Goal: Task Accomplishment & Management: Manage account settings

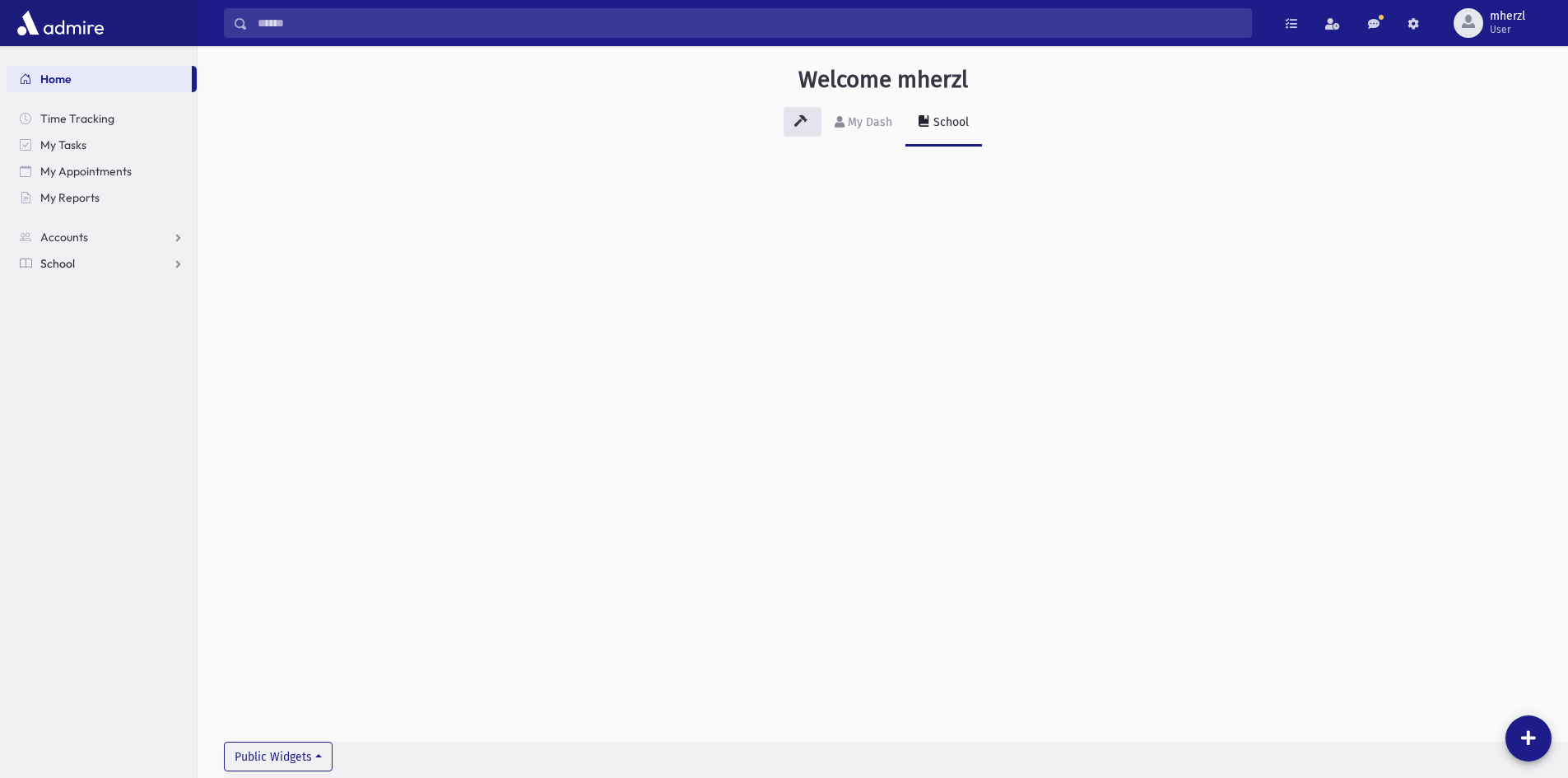
click at [148, 263] on link "School" at bounding box center [102, 263] width 190 height 27
click at [102, 315] on span "Attendance" at bounding box center [79, 316] width 61 height 15
click at [98, 338] on link "Entry" at bounding box center [102, 342] width 190 height 27
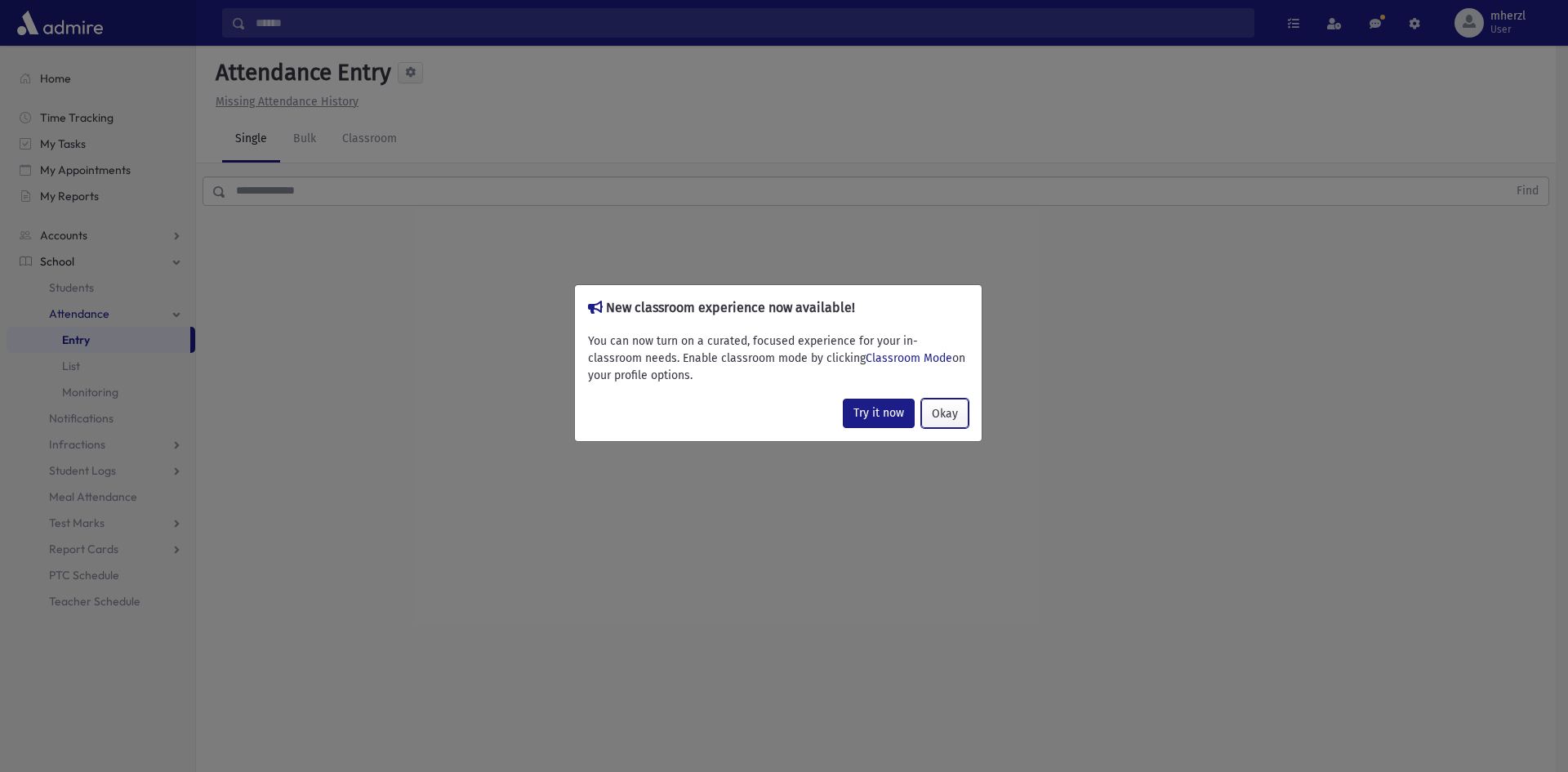
click at [951, 410] on button "Okay" at bounding box center [945, 413] width 47 height 29
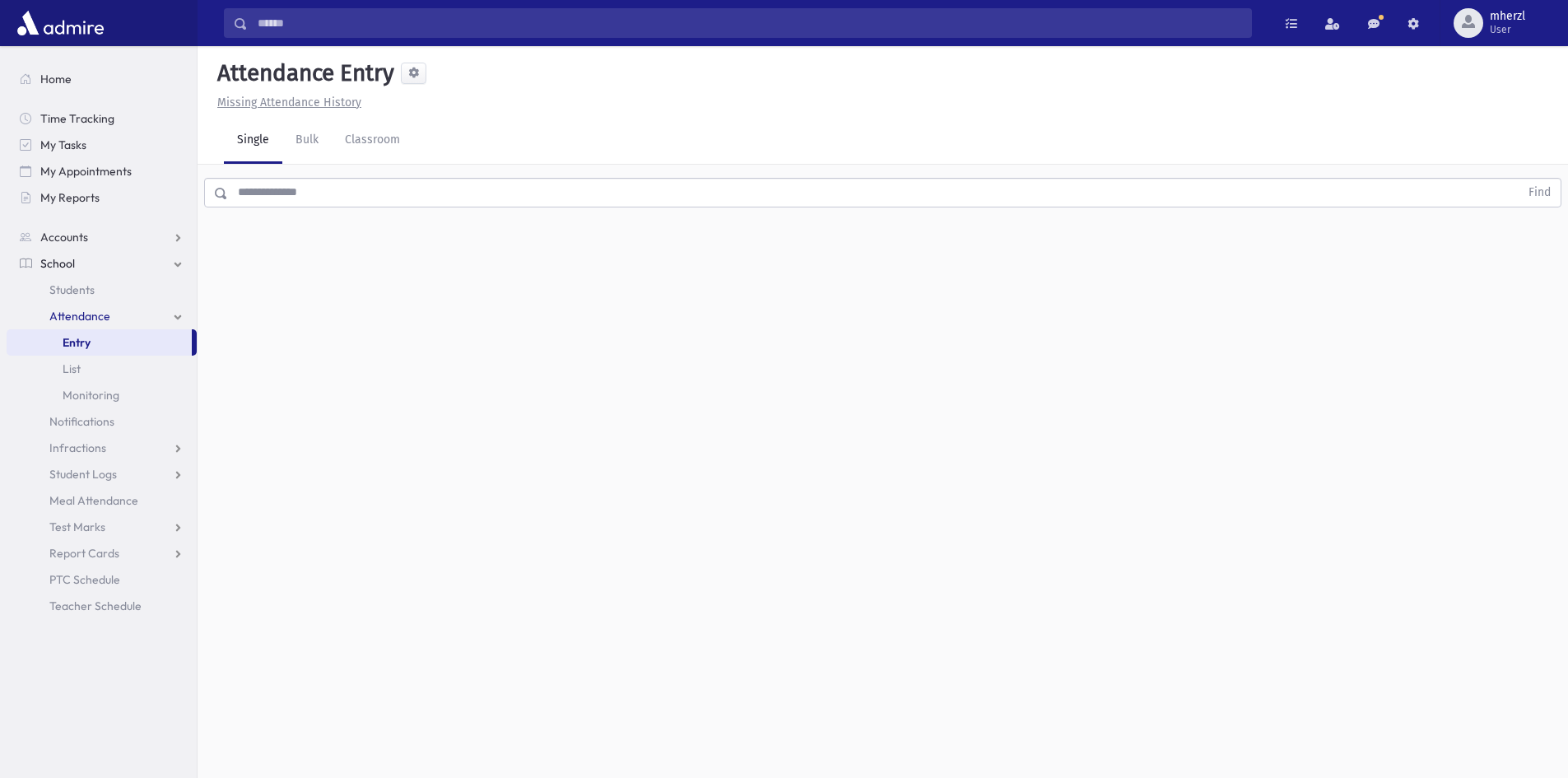
click at [296, 196] on input "text" at bounding box center [873, 193] width 1291 height 29
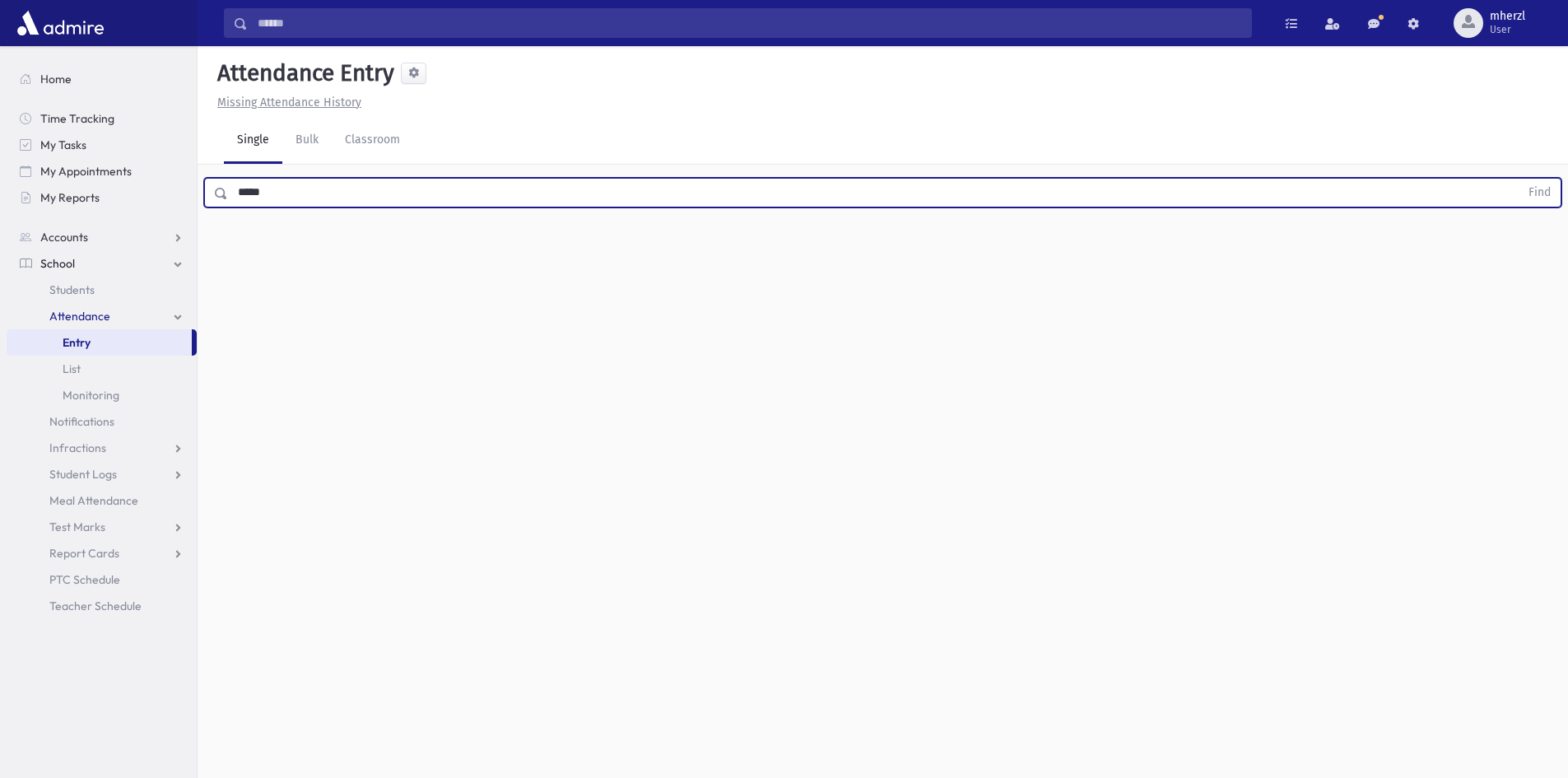
type input "*****"
click at [1519, 179] on button "Find" at bounding box center [1540, 193] width 42 height 28
click at [318, 180] on input "*****" at bounding box center [873, 193] width 1291 height 29
drag, startPoint x: 281, startPoint y: 193, endPoint x: 236, endPoint y: 199, distance: 45.4
click at [236, 199] on input "*****" at bounding box center [873, 193] width 1291 height 29
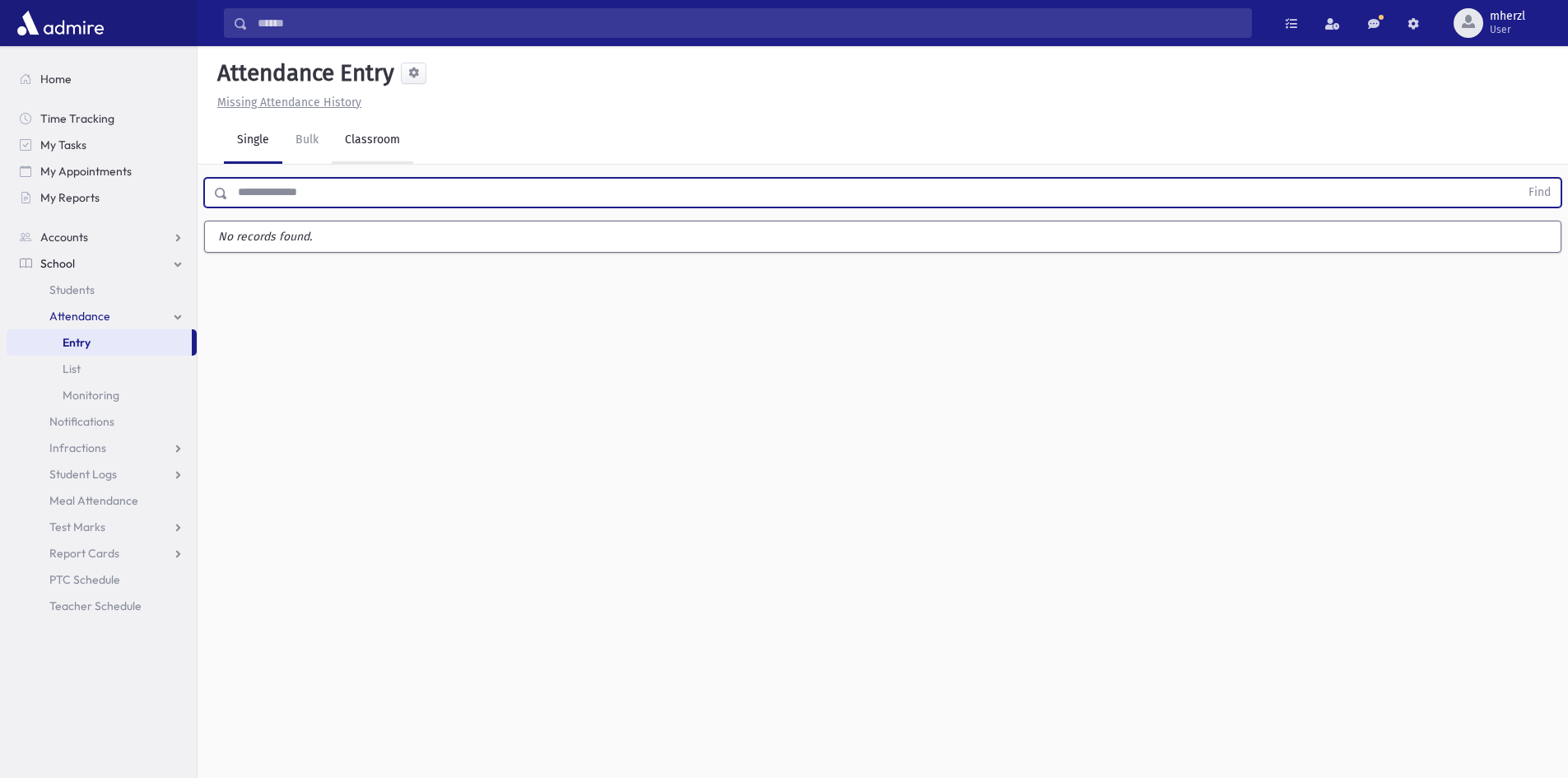
click at [393, 132] on link "Classroom" at bounding box center [372, 140] width 81 height 46
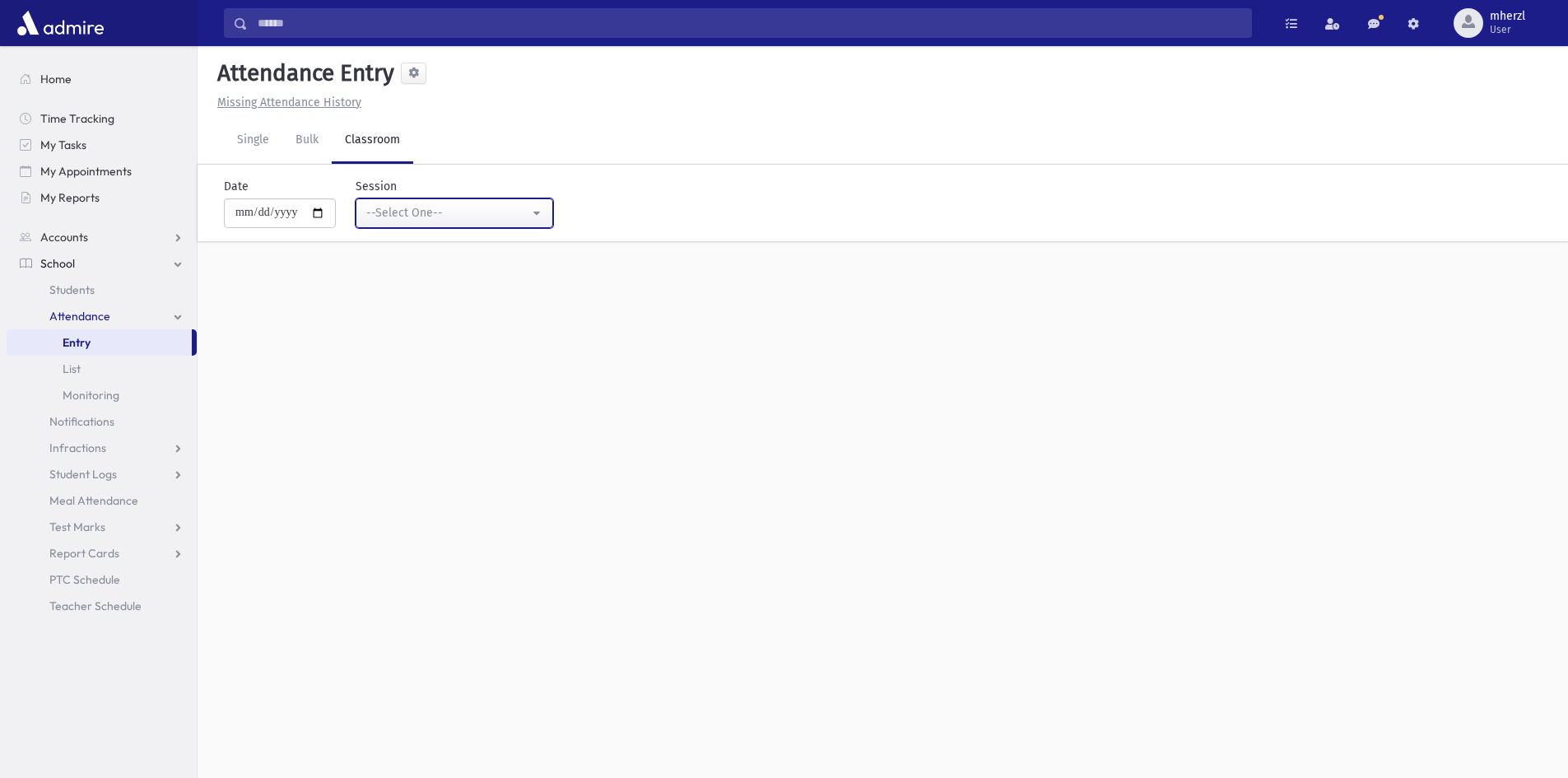
click at [395, 206] on div "--Select One--" at bounding box center [447, 213] width 163 height 17
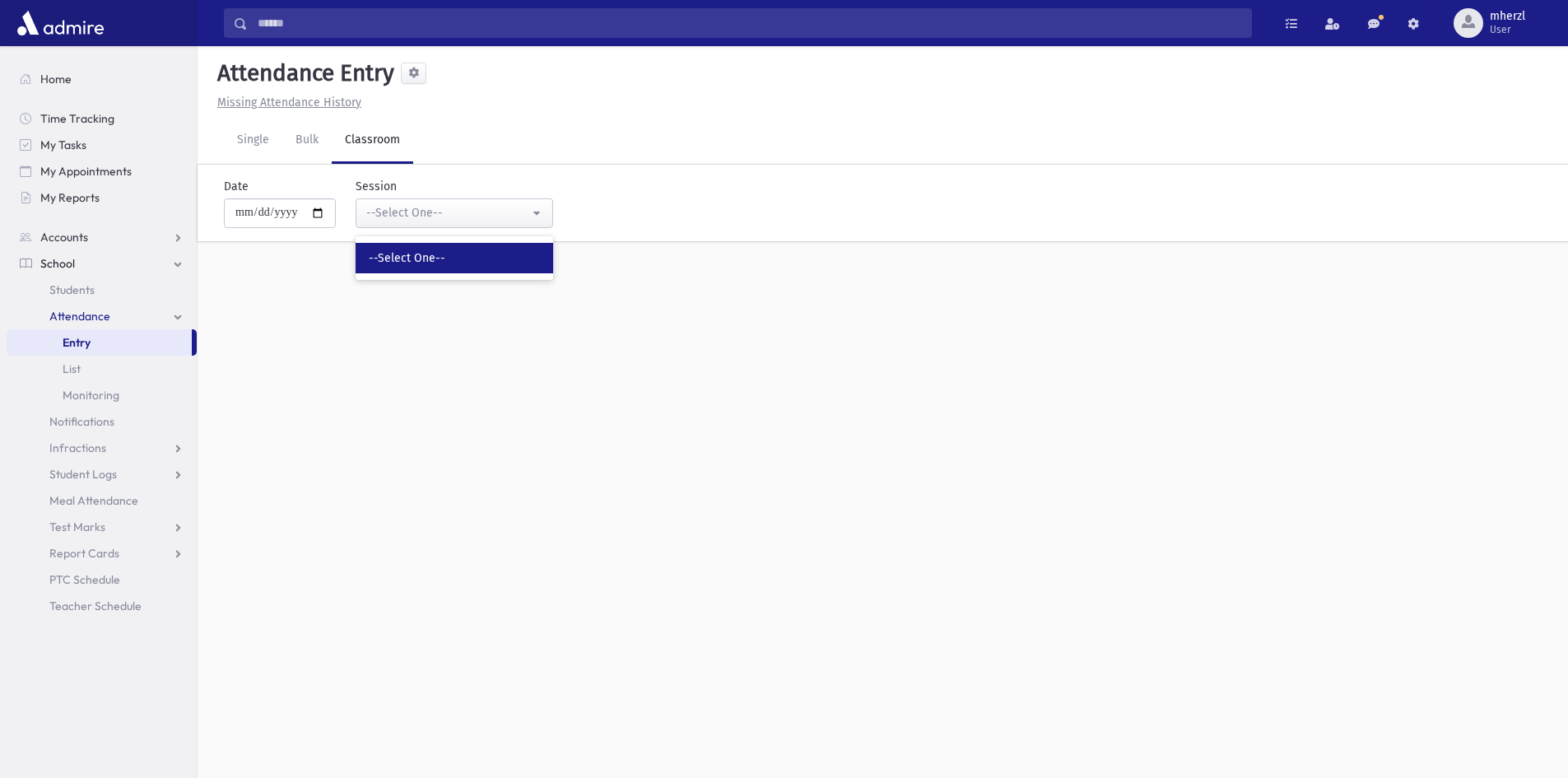
click at [430, 260] on span "--Select One--" at bounding box center [406, 258] width 77 height 16
click at [679, 206] on div "**********" at bounding box center [661, 196] width 891 height 63
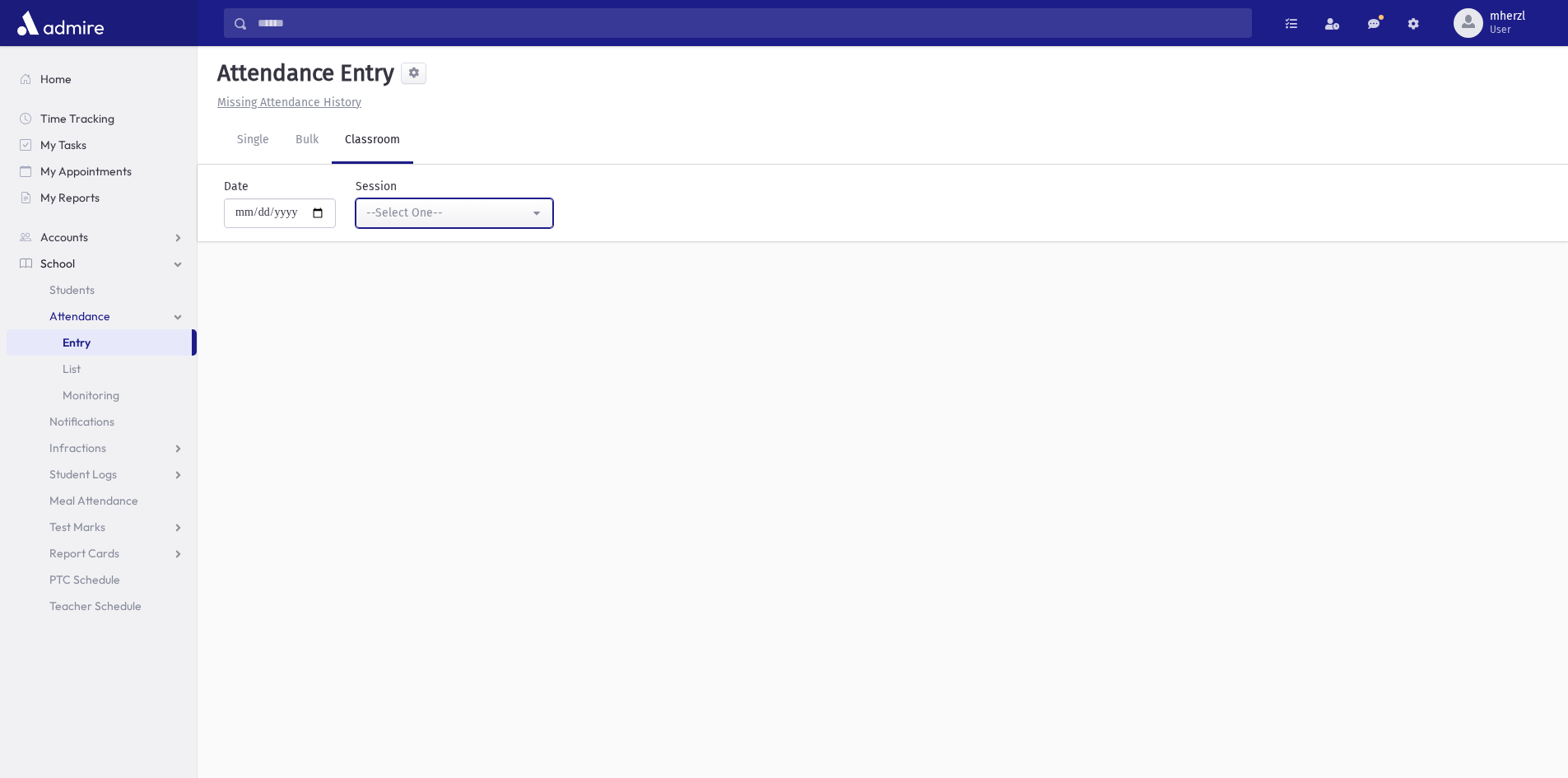
click at [476, 207] on div "--Select One--" at bounding box center [447, 213] width 163 height 17
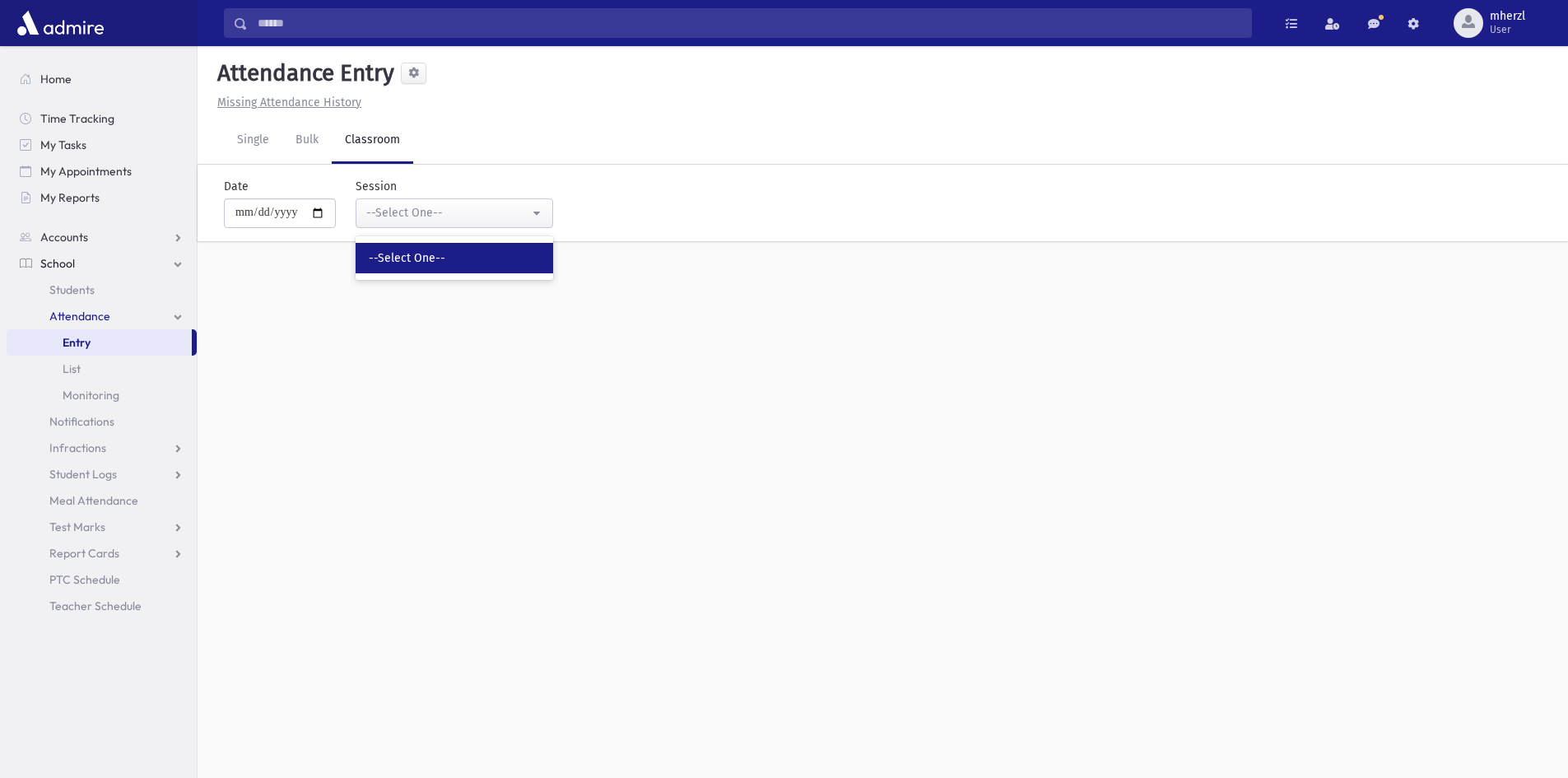
click at [482, 250] on link "--Select One--" at bounding box center [454, 257] width 198 height 30
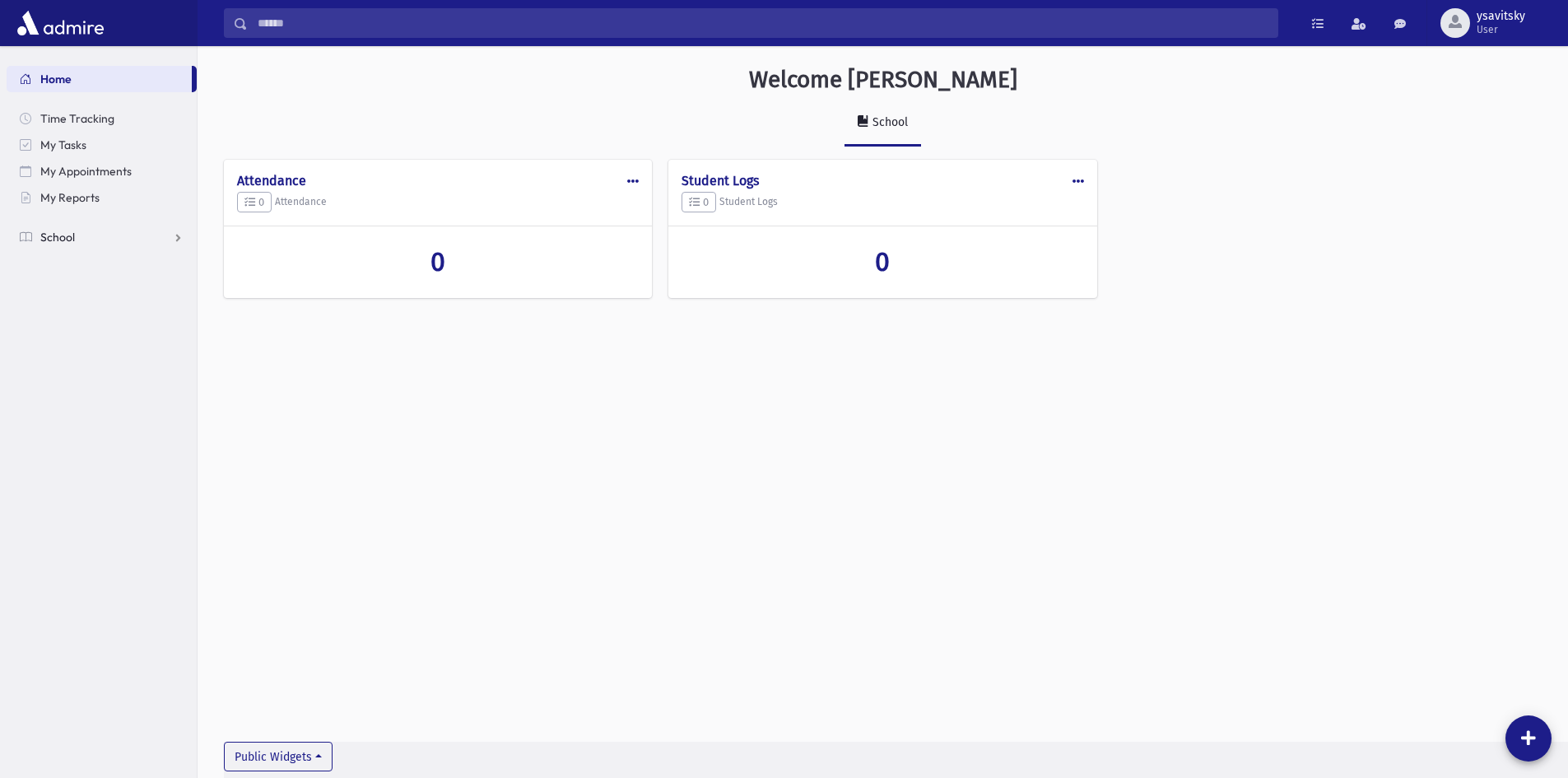
click at [98, 231] on link "School" at bounding box center [102, 237] width 190 height 27
click at [91, 286] on span "Attendance" at bounding box center [79, 289] width 61 height 15
click at [98, 314] on link "Entry" at bounding box center [102, 316] width 190 height 27
click at [1521, 27] on span "User" at bounding box center [1501, 29] width 48 height 13
click at [1470, 161] on link "Logout" at bounding box center [1492, 167] width 132 height 30
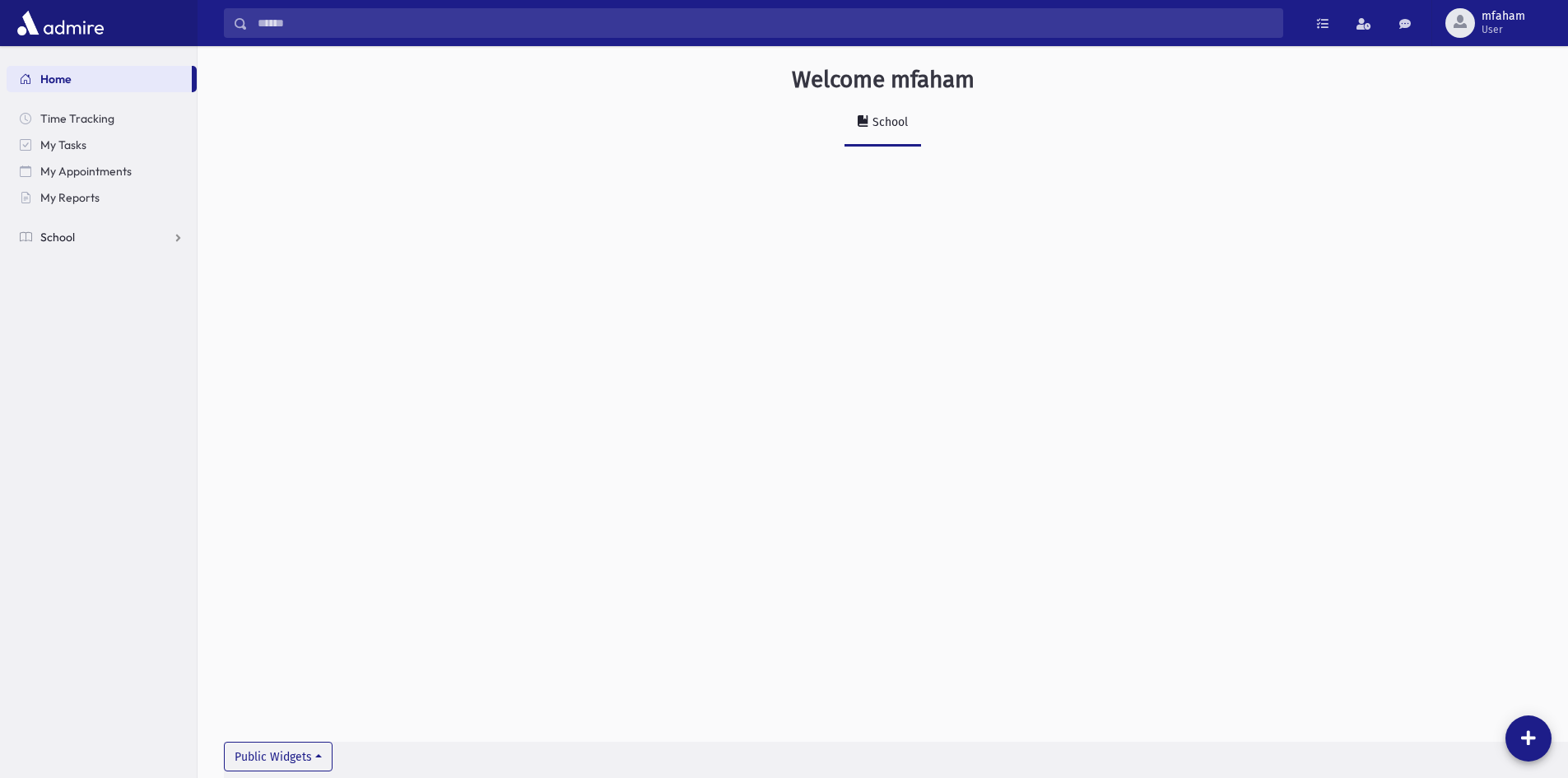
click at [91, 236] on link "School" at bounding box center [102, 237] width 190 height 27
click at [82, 284] on span "Attendance" at bounding box center [79, 289] width 61 height 15
click at [99, 313] on link "Entry" at bounding box center [102, 316] width 190 height 27
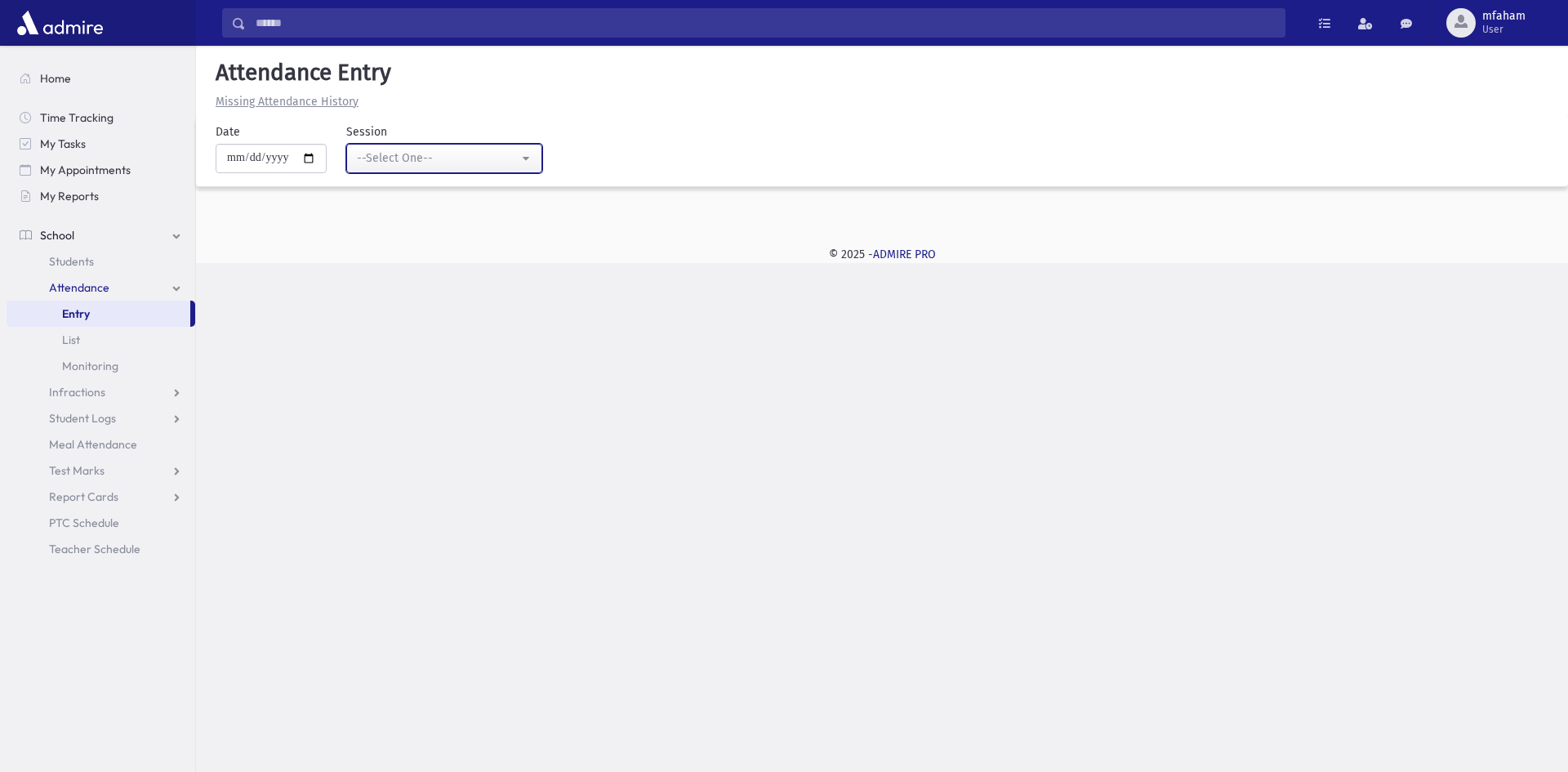
click at [424, 165] on div "--Select One--" at bounding box center [438, 159] width 162 height 17
click at [391, 147] on button "--Select One--" at bounding box center [444, 159] width 196 height 29
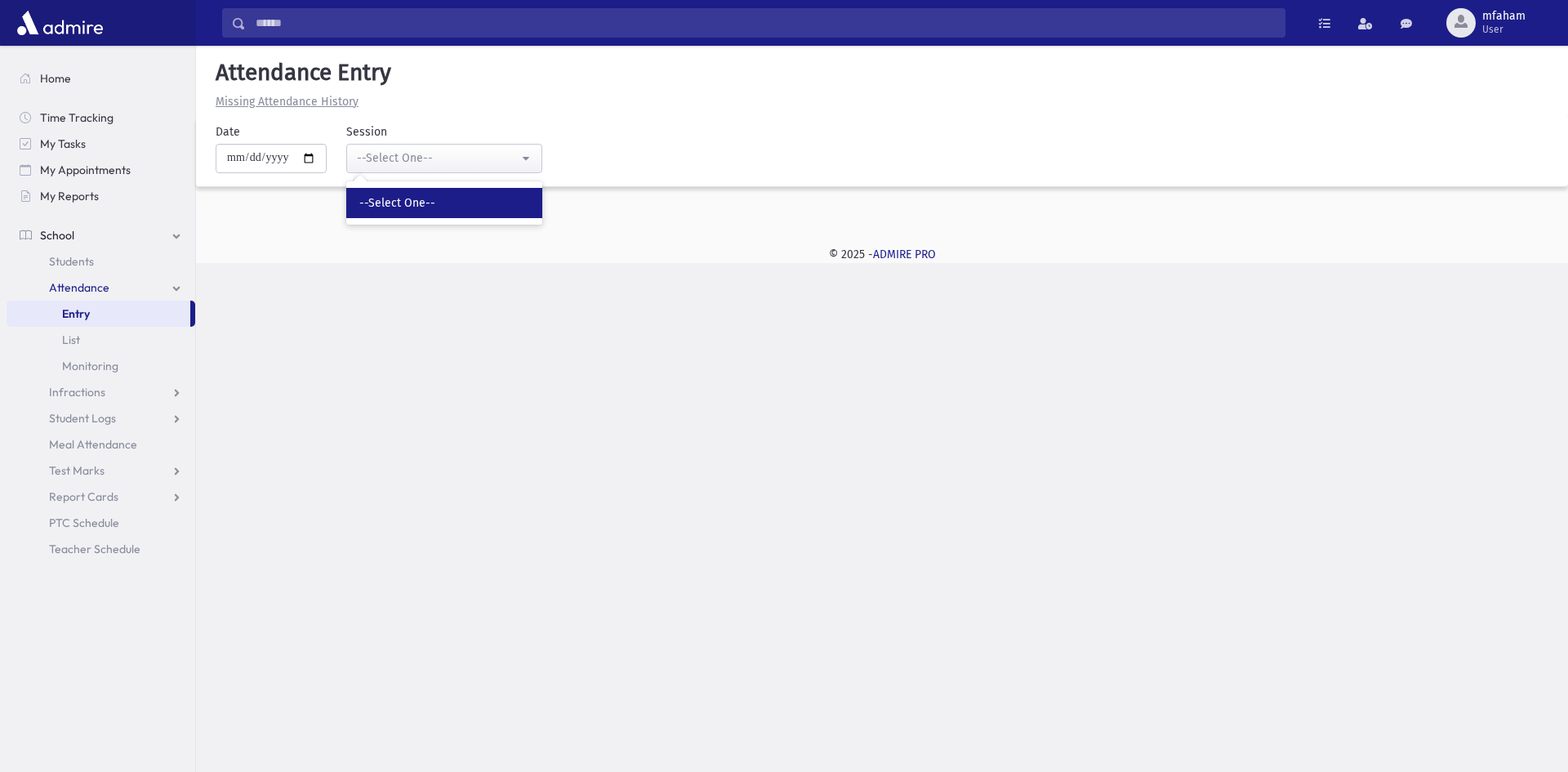
click at [410, 218] on link "--Select One--" at bounding box center [444, 202] width 196 height 30
click at [615, 148] on div "**********" at bounding box center [658, 148] width 902 height 50
click at [53, 253] on link "Students" at bounding box center [101, 261] width 188 height 27
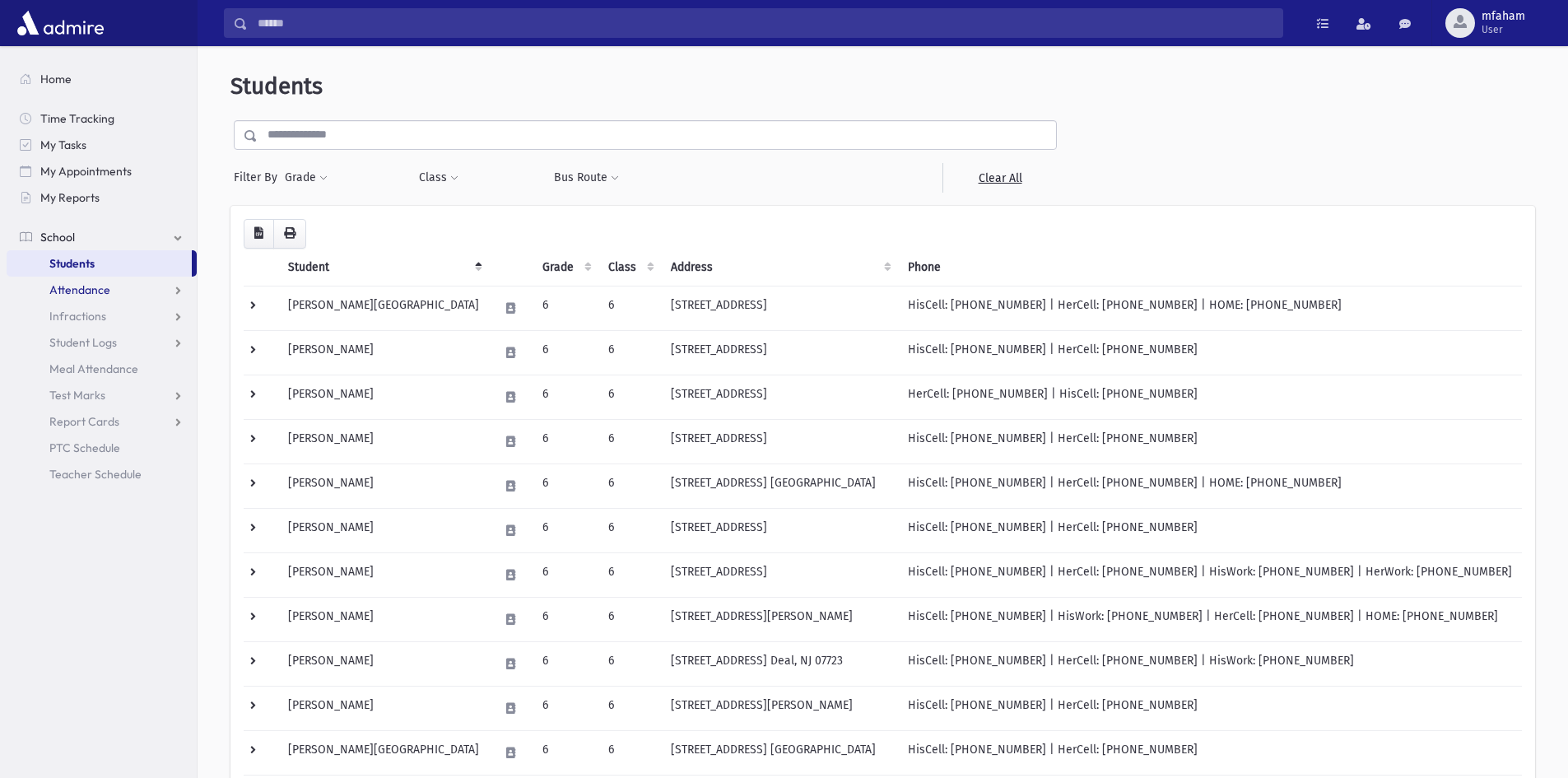
click at [140, 294] on link "Attendance" at bounding box center [102, 289] width 190 height 27
click at [135, 310] on link "Entry" at bounding box center [102, 316] width 190 height 27
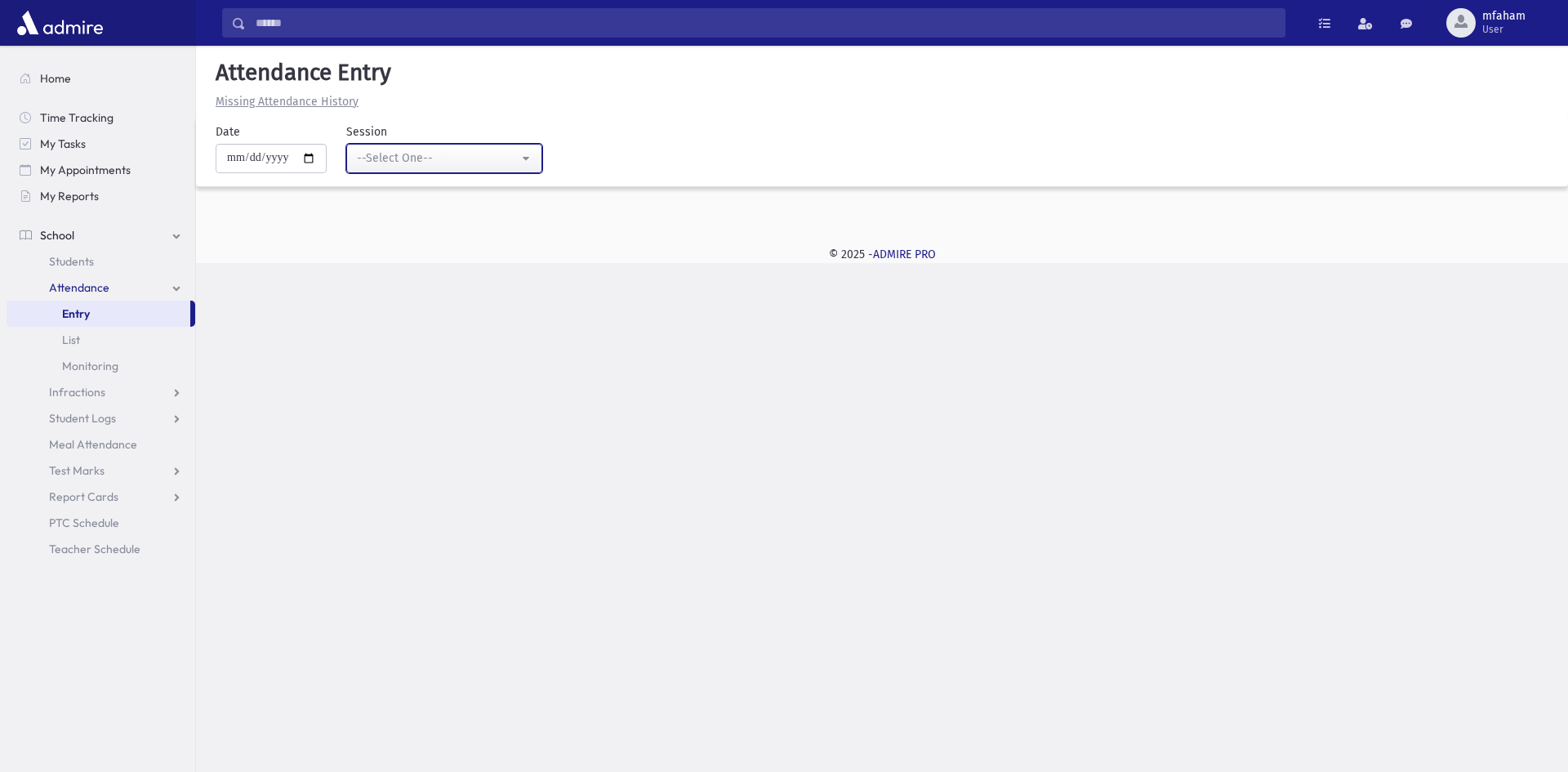
click at [398, 157] on div "--Select One--" at bounding box center [438, 159] width 162 height 17
click at [420, 144] on button "--Select One--" at bounding box center [444, 159] width 196 height 29
click at [396, 162] on div "--Select One--" at bounding box center [438, 159] width 162 height 17
click at [402, 161] on div "--Select One--" at bounding box center [438, 159] width 162 height 17
click at [408, 162] on div "--Select One--" at bounding box center [438, 159] width 162 height 17
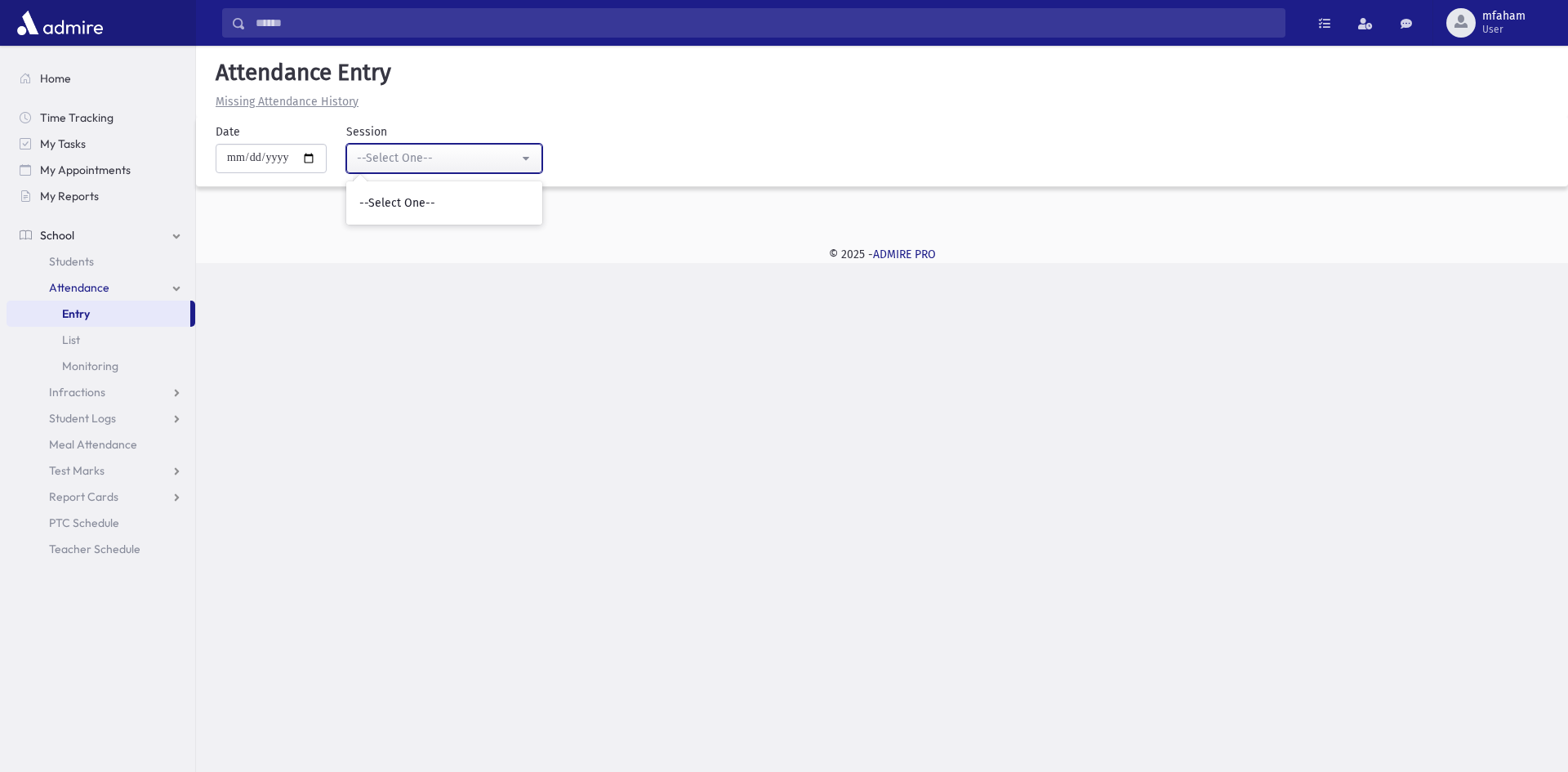
click at [408, 162] on div "--Select One--" at bounding box center [438, 159] width 162 height 17
click at [457, 165] on div "--Select One--" at bounding box center [438, 159] width 162 height 17
click at [324, 154] on input "**********" at bounding box center [271, 159] width 111 height 29
type input "**********"
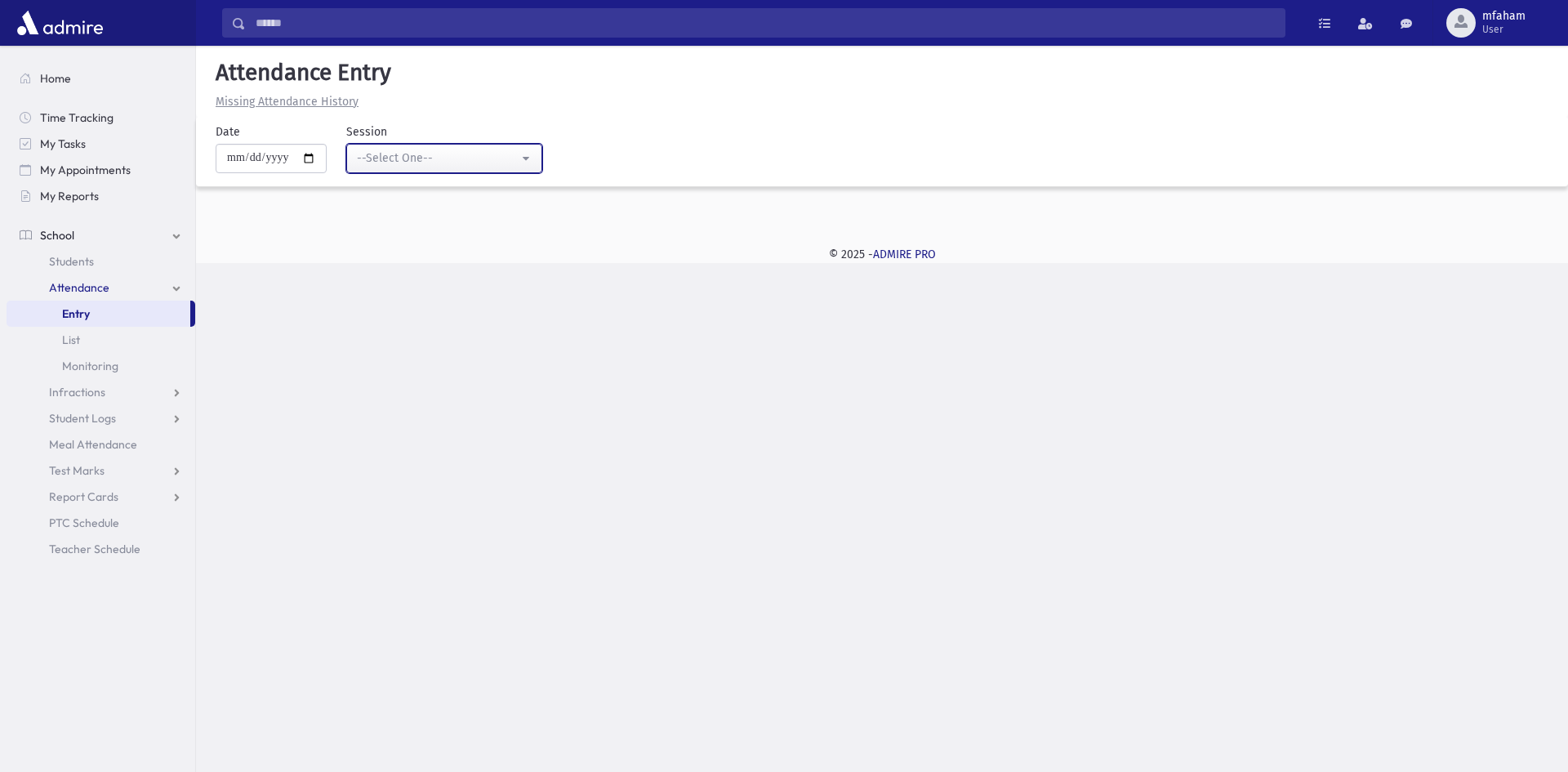
click at [396, 160] on div "--Select One--" at bounding box center [438, 159] width 162 height 17
click at [402, 160] on div "--Select One--" at bounding box center [438, 159] width 162 height 17
click at [87, 334] on link "List" at bounding box center [101, 339] width 188 height 27
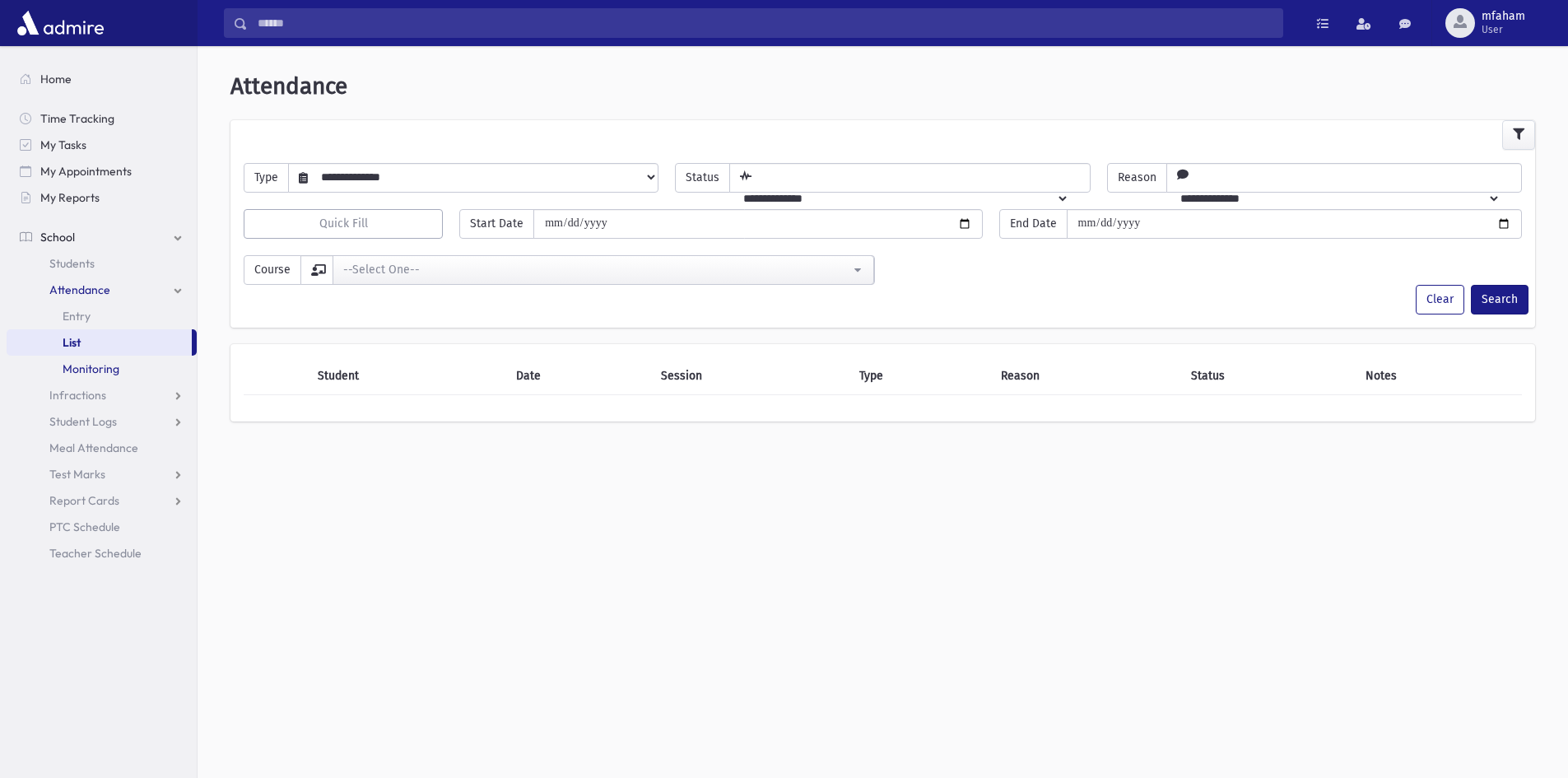
click at [91, 372] on span "Monitoring" at bounding box center [91, 369] width 57 height 15
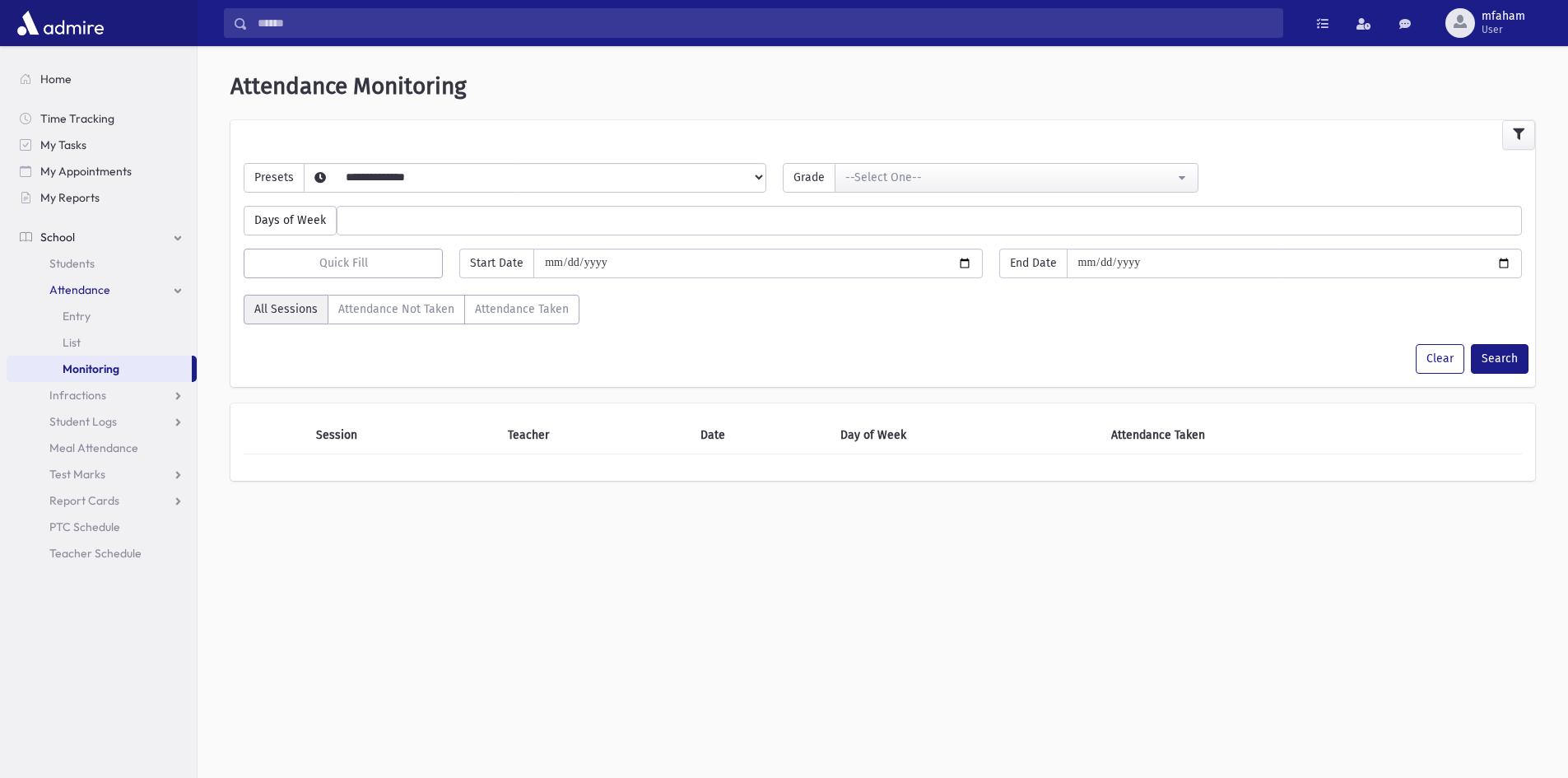
select select
click at [96, 262] on link "Students" at bounding box center [102, 263] width 190 height 27
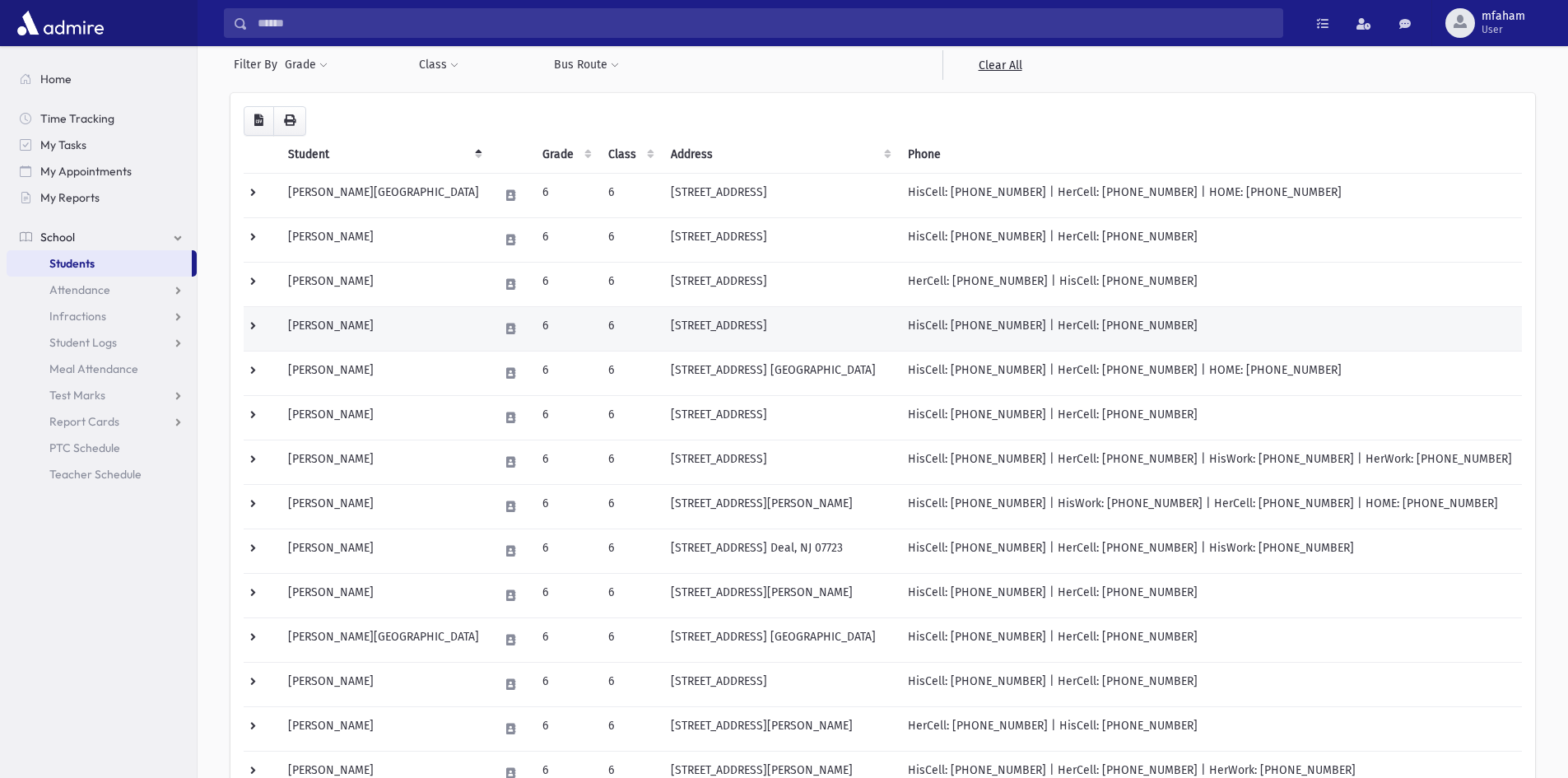
scroll to position [106, 0]
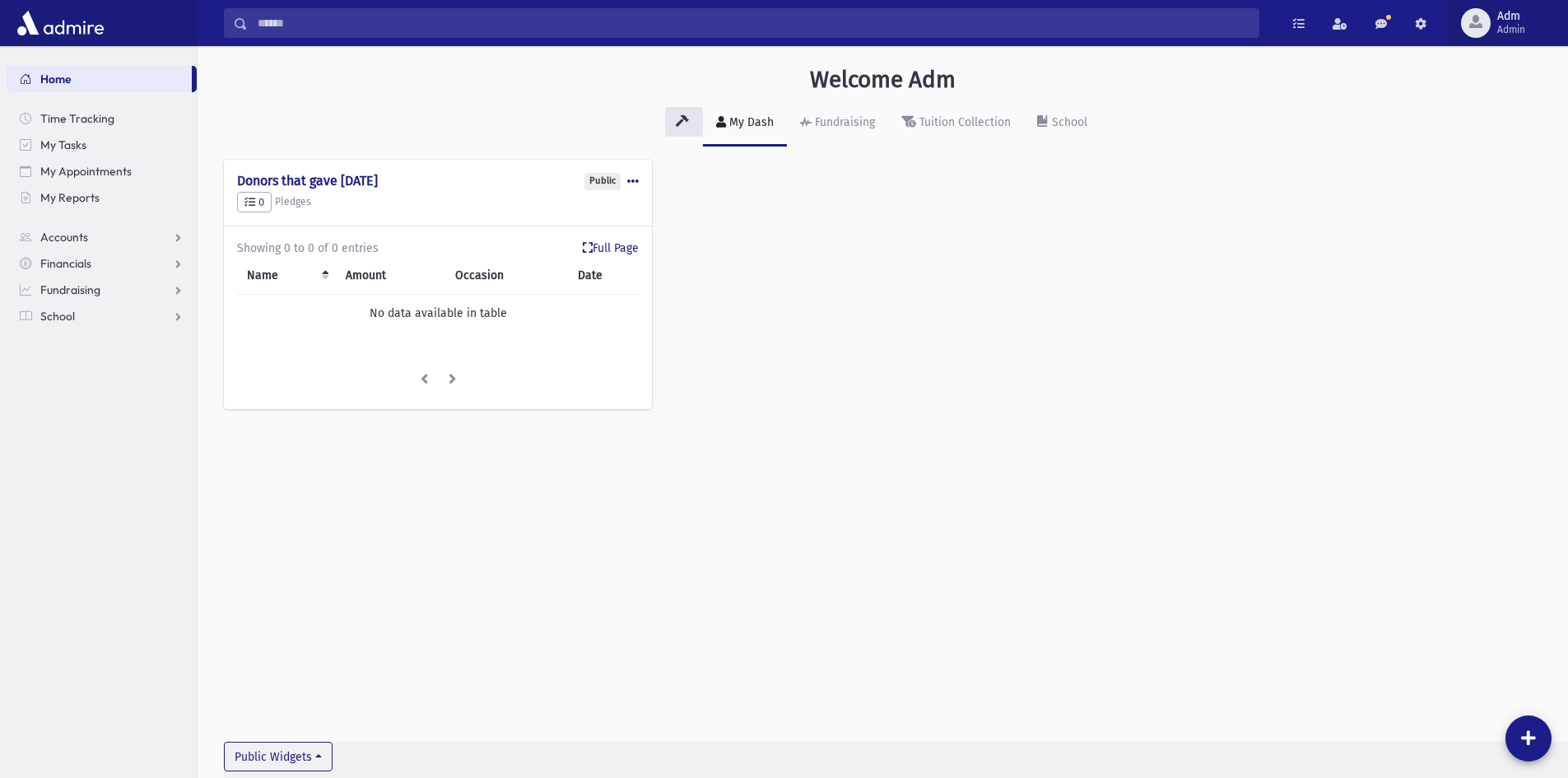
click at [1500, 28] on span "Admin" at bounding box center [1511, 29] width 28 height 13
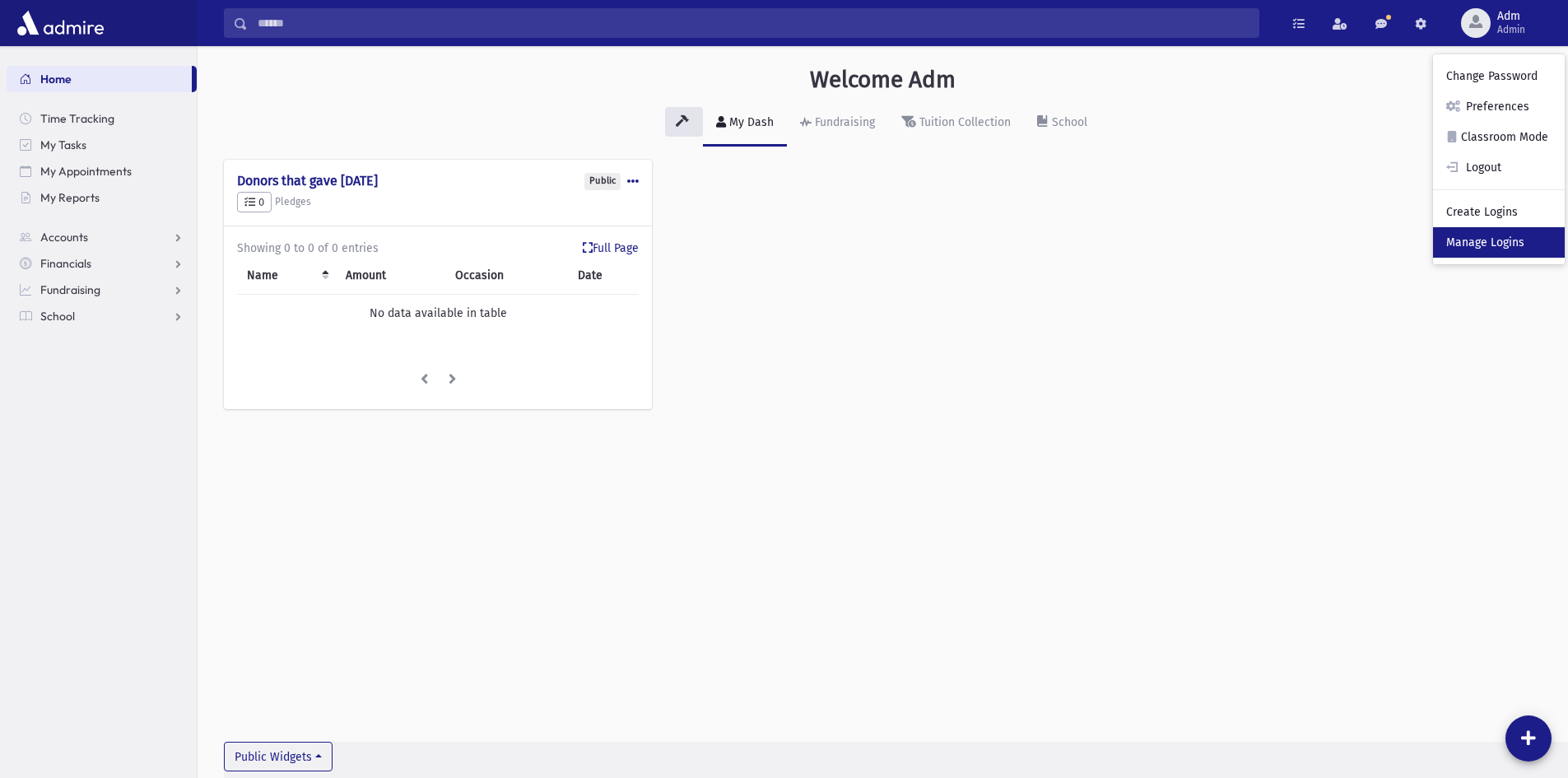
click at [1497, 237] on link "Manage Logins" at bounding box center [1498, 242] width 132 height 30
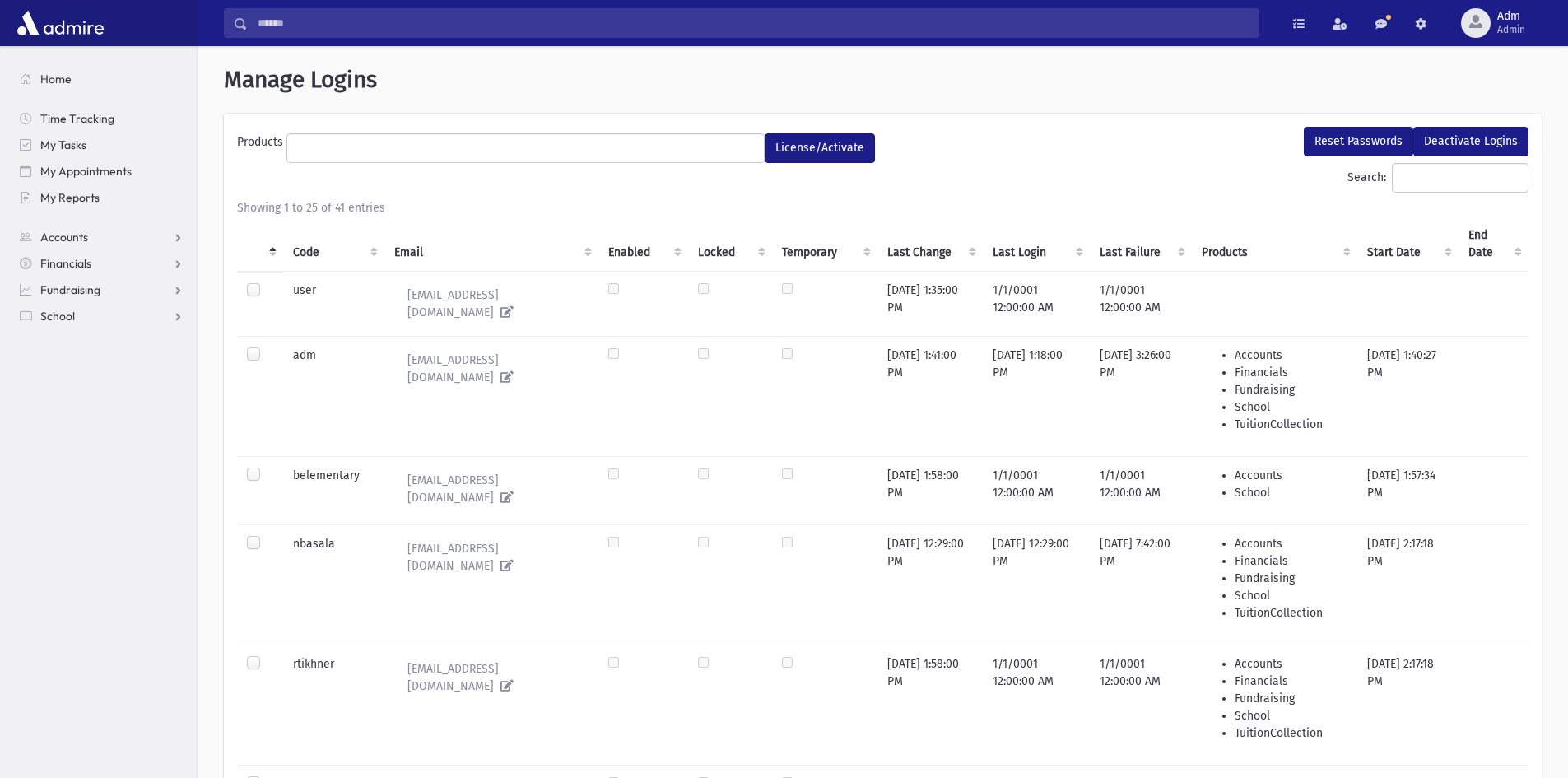
select select
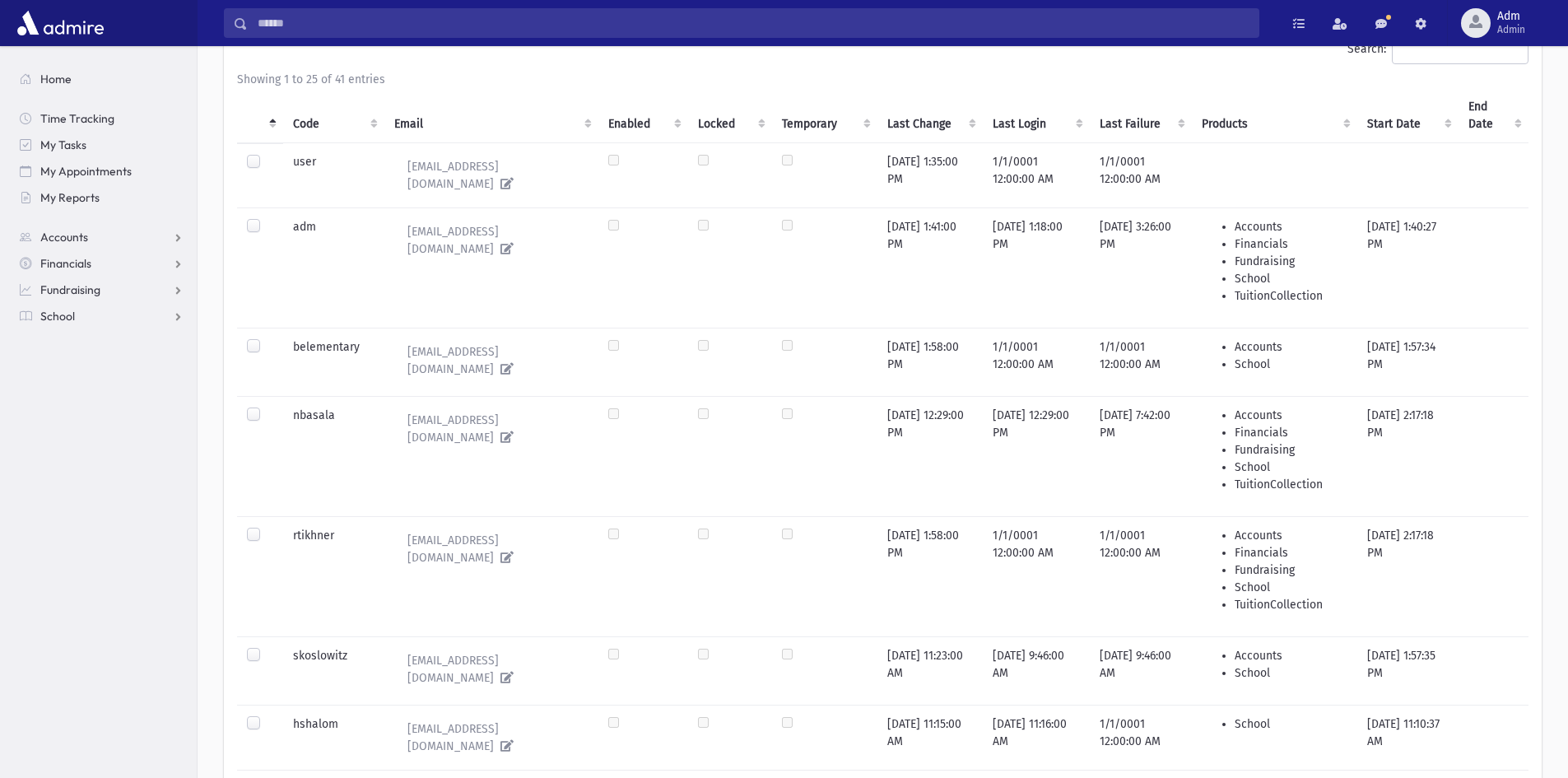
scroll to position [494, 0]
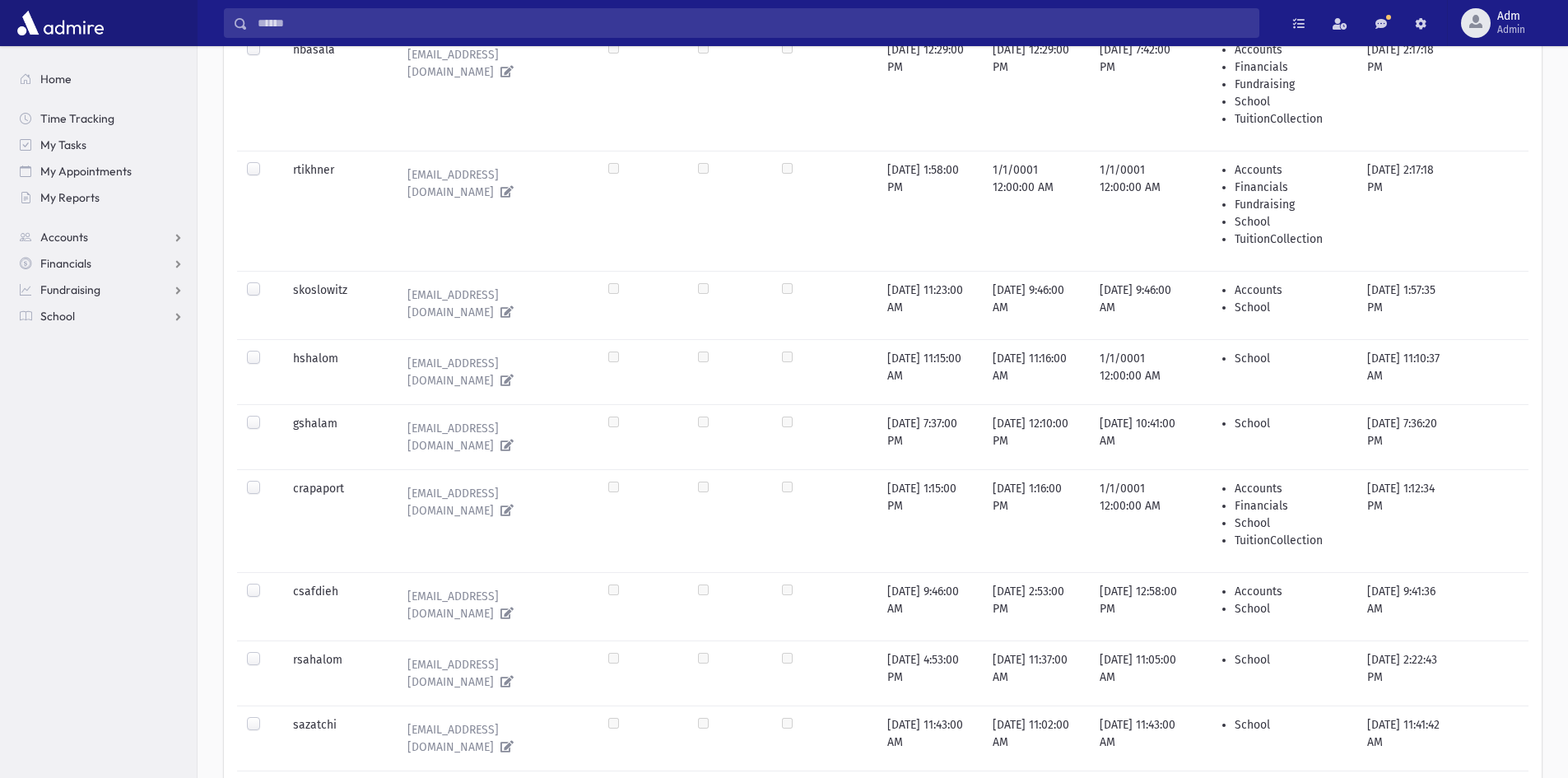
drag, startPoint x: 252, startPoint y: 629, endPoint x: 266, endPoint y: 627, distance: 14.1
click at [267, 651] on label at bounding box center [267, 651] width 0 height 0
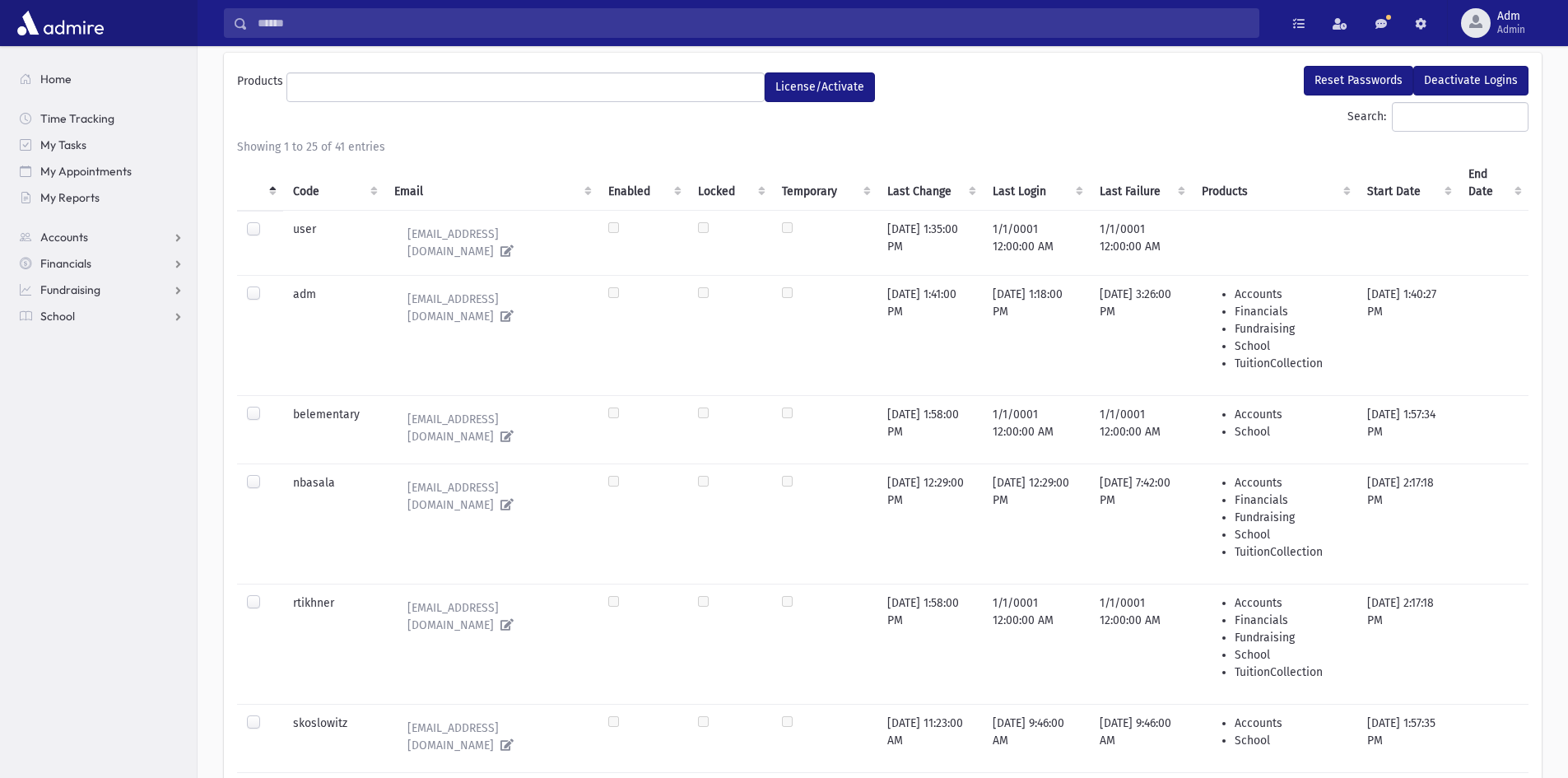
scroll to position [0, 0]
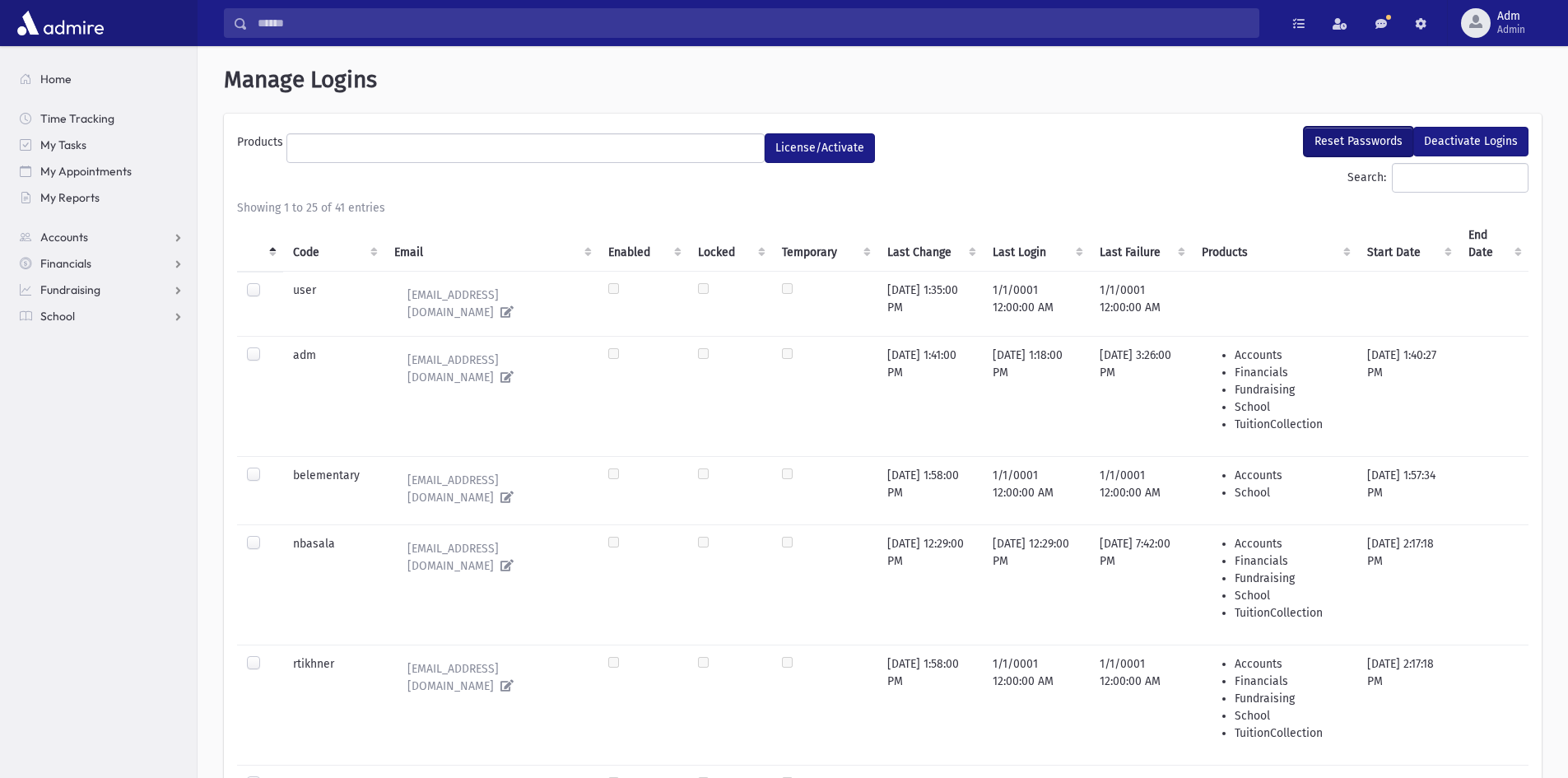
click at [1333, 142] on button "Reset Passwords" at bounding box center [1358, 142] width 110 height 29
select select
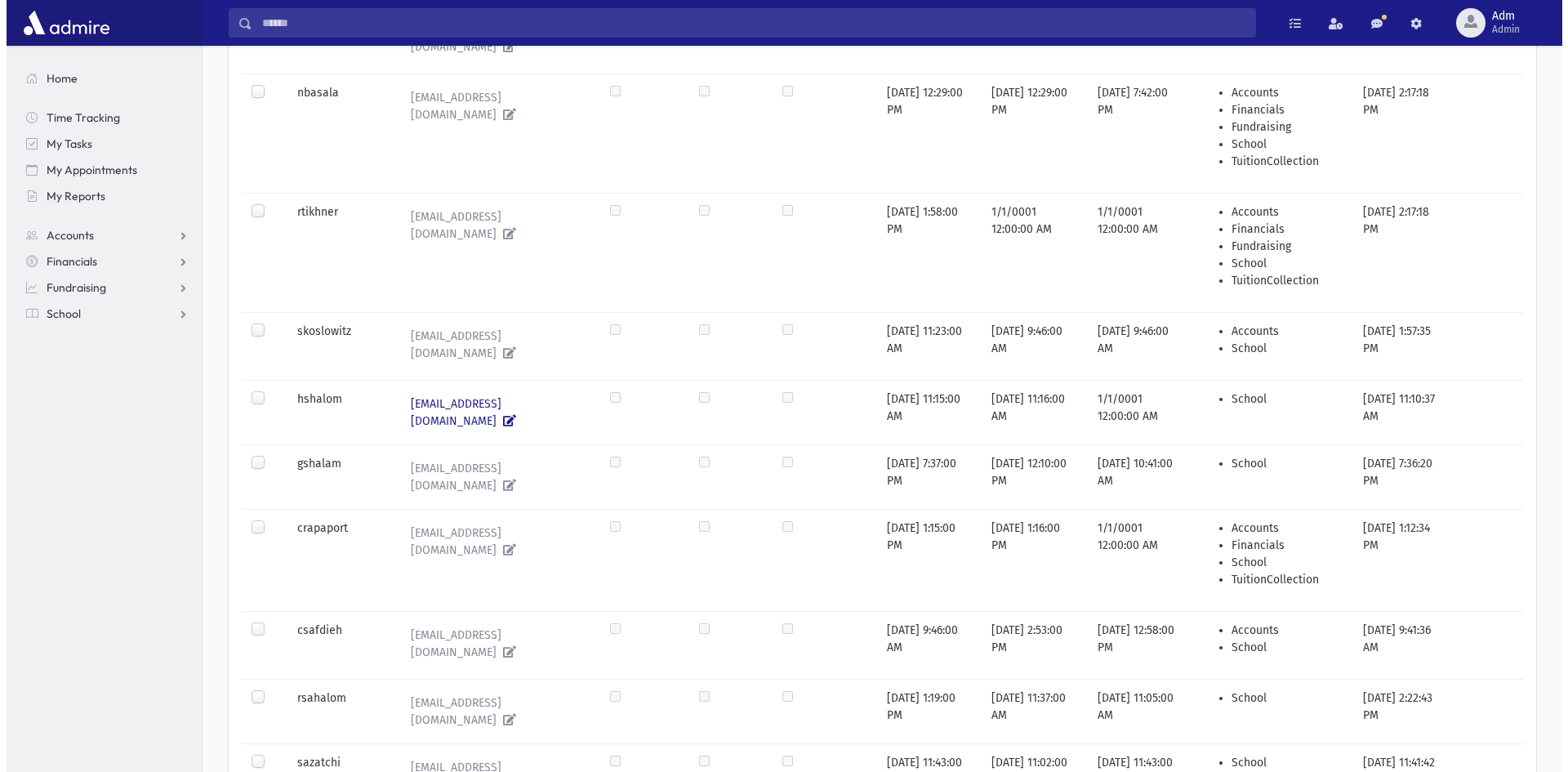
scroll to position [572, 0]
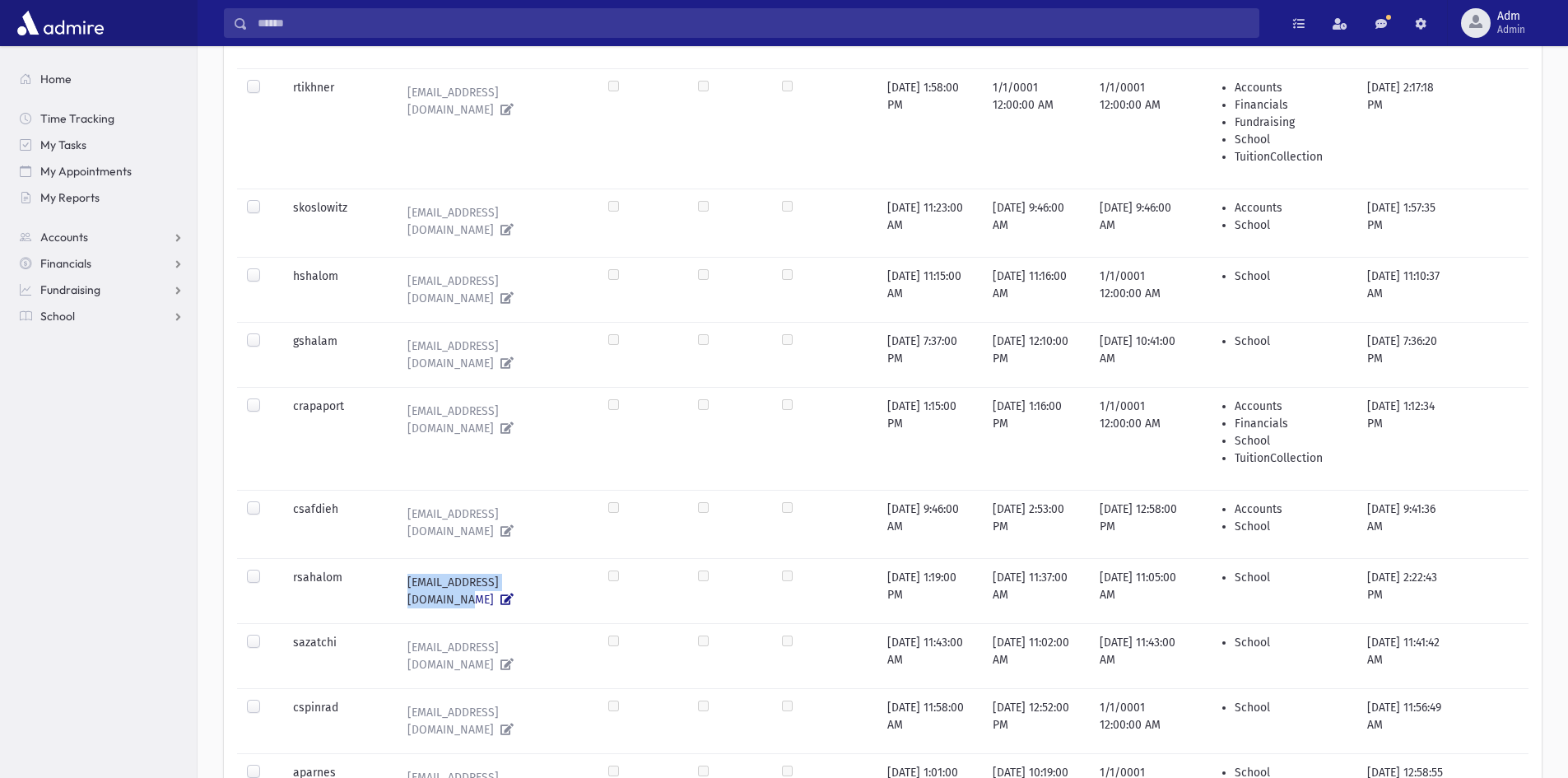
drag, startPoint x: 431, startPoint y: 552, endPoint x: 551, endPoint y: 560, distance: 120.3
click at [551, 560] on td "[EMAIL_ADDRESS][DOMAIN_NAME]" at bounding box center [490, 591] width 213 height 65
copy link "[EMAIL_ADDRESS][DOMAIN_NAME]"
click at [513, 594] on icon at bounding box center [503, 599] width 20 height 11
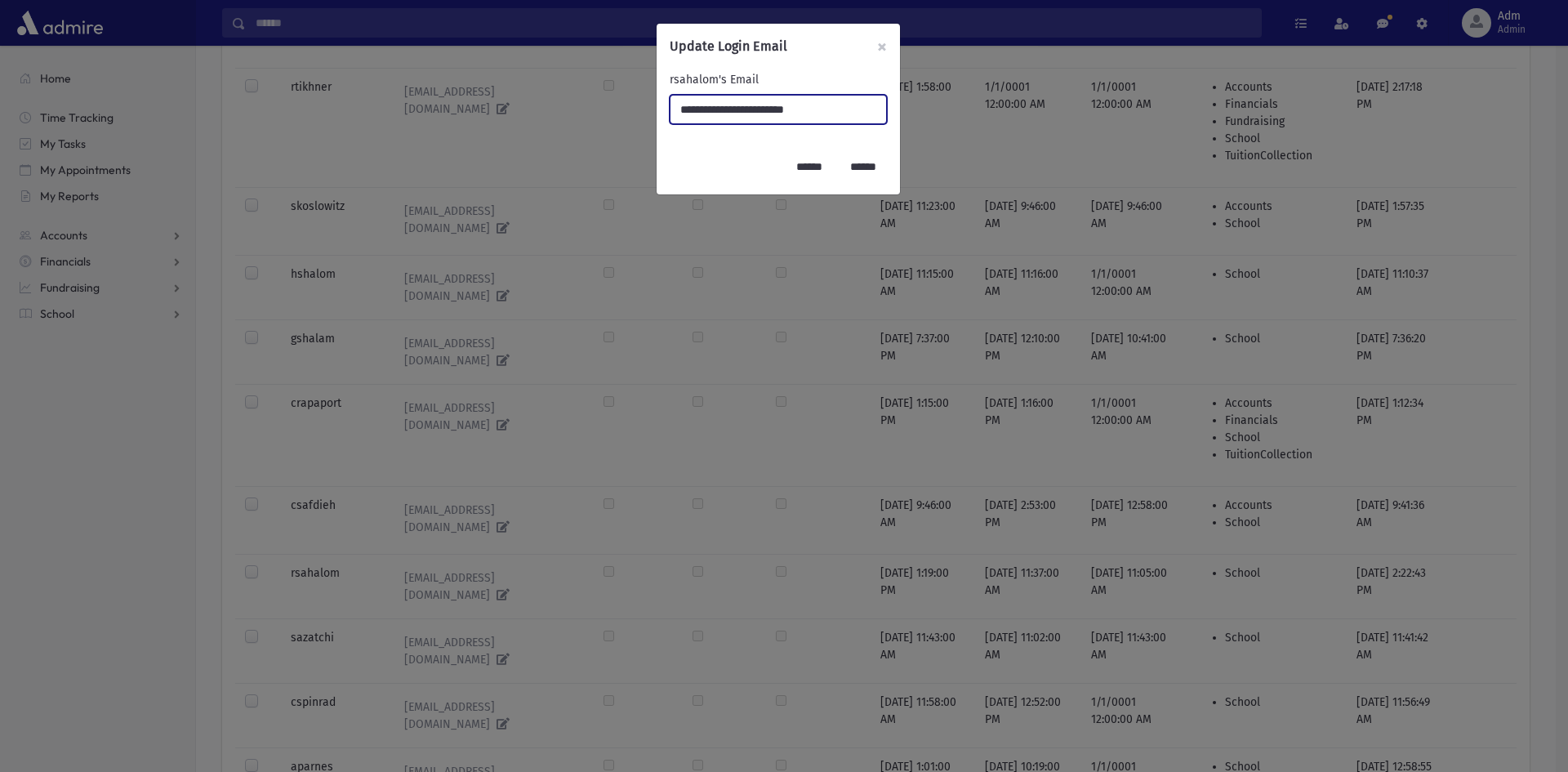
drag, startPoint x: 842, startPoint y: 111, endPoint x: 632, endPoint y: 125, distance: 210.5
click at [632, 125] on div "**********" at bounding box center [784, 386] width 1568 height 772
paste input "email"
type input "**********"
click at [805, 172] on input "******" at bounding box center [808, 166] width 47 height 29
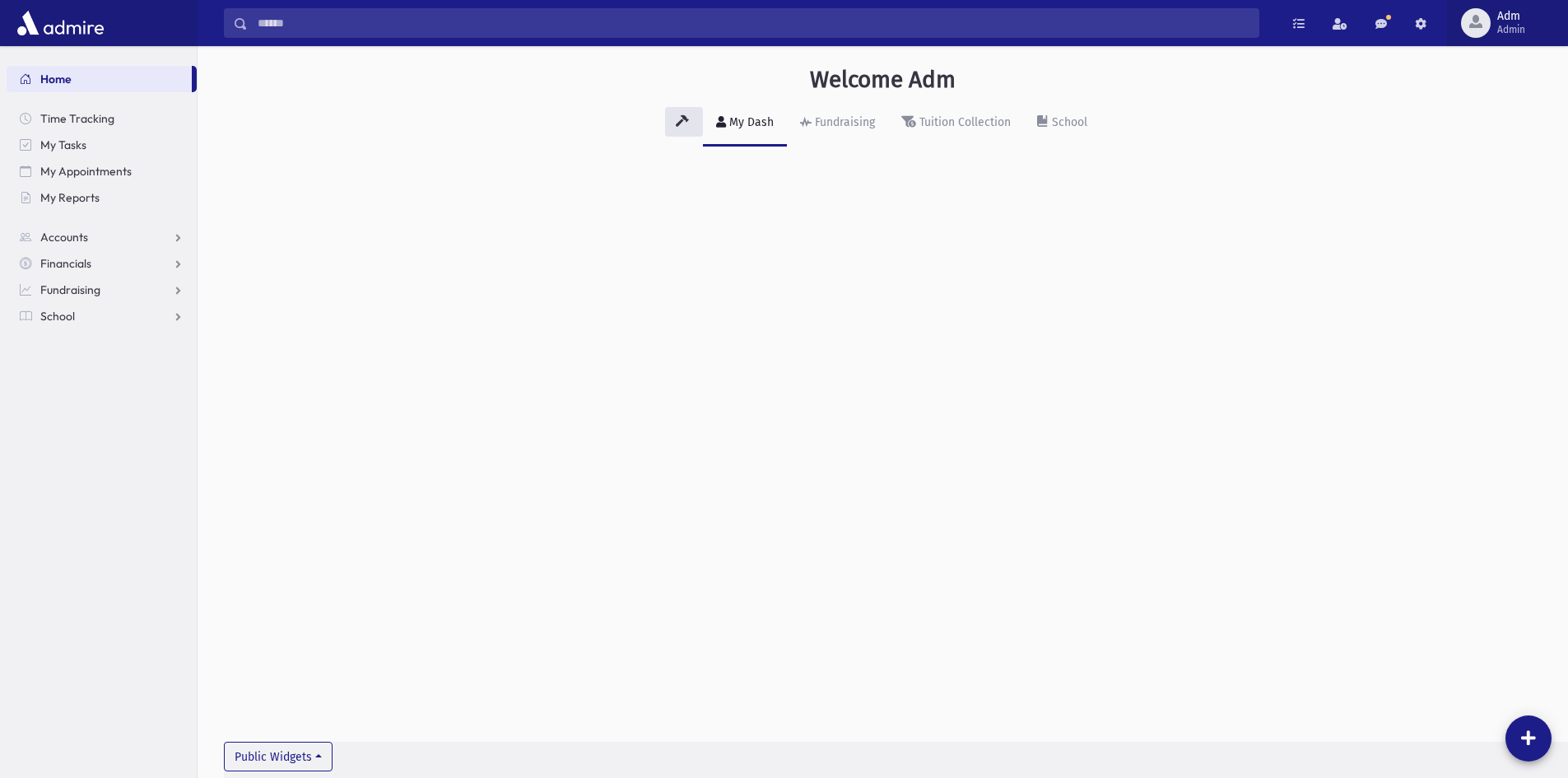
click at [1502, 35] on span "Admin" at bounding box center [1511, 29] width 28 height 13
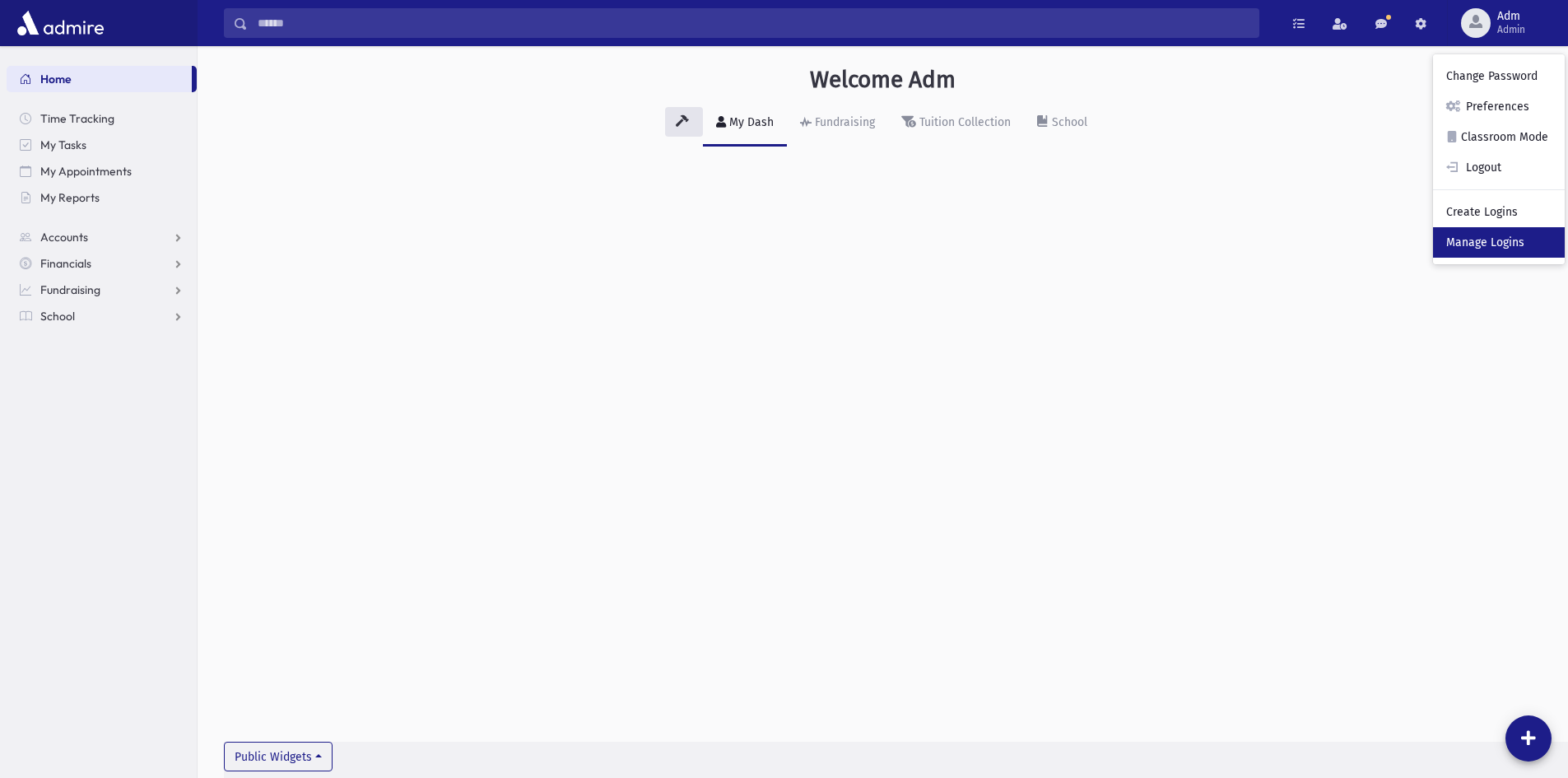
drag, startPoint x: 1486, startPoint y: 244, endPoint x: 1482, endPoint y: 254, distance: 10.8
click at [1486, 244] on link "Manage Logins" at bounding box center [1498, 242] width 132 height 30
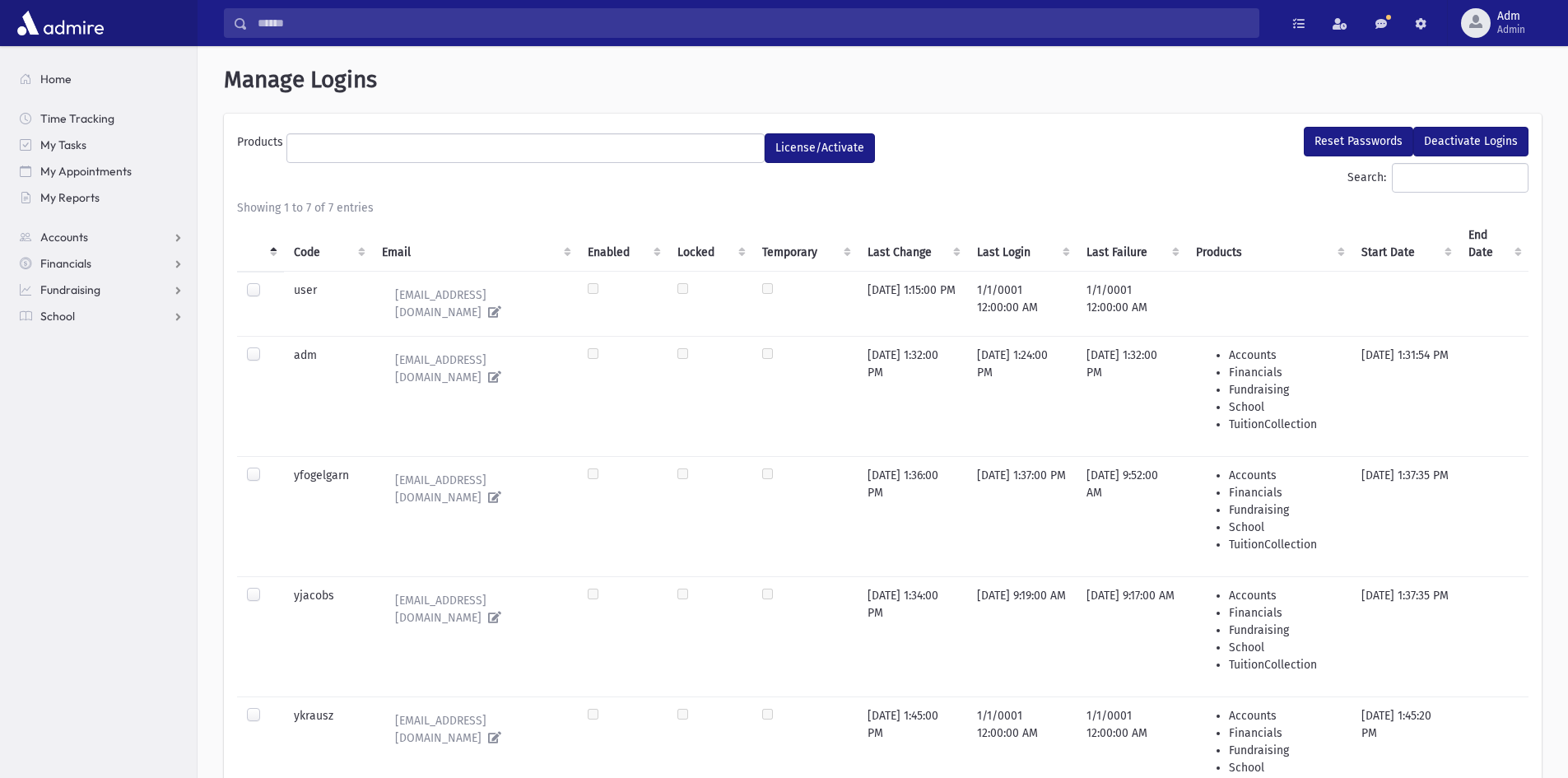
select select
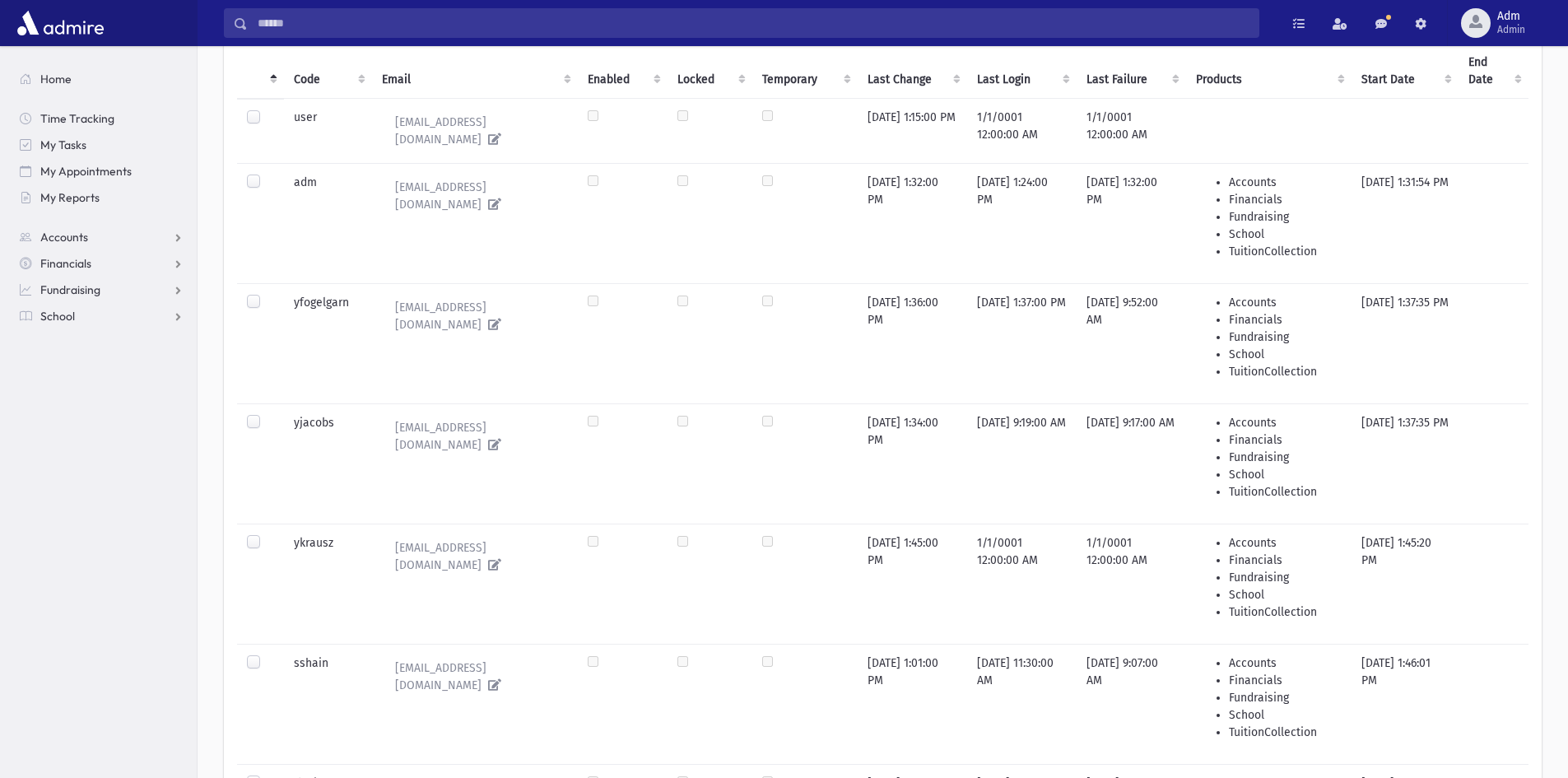
scroll to position [412, 0]
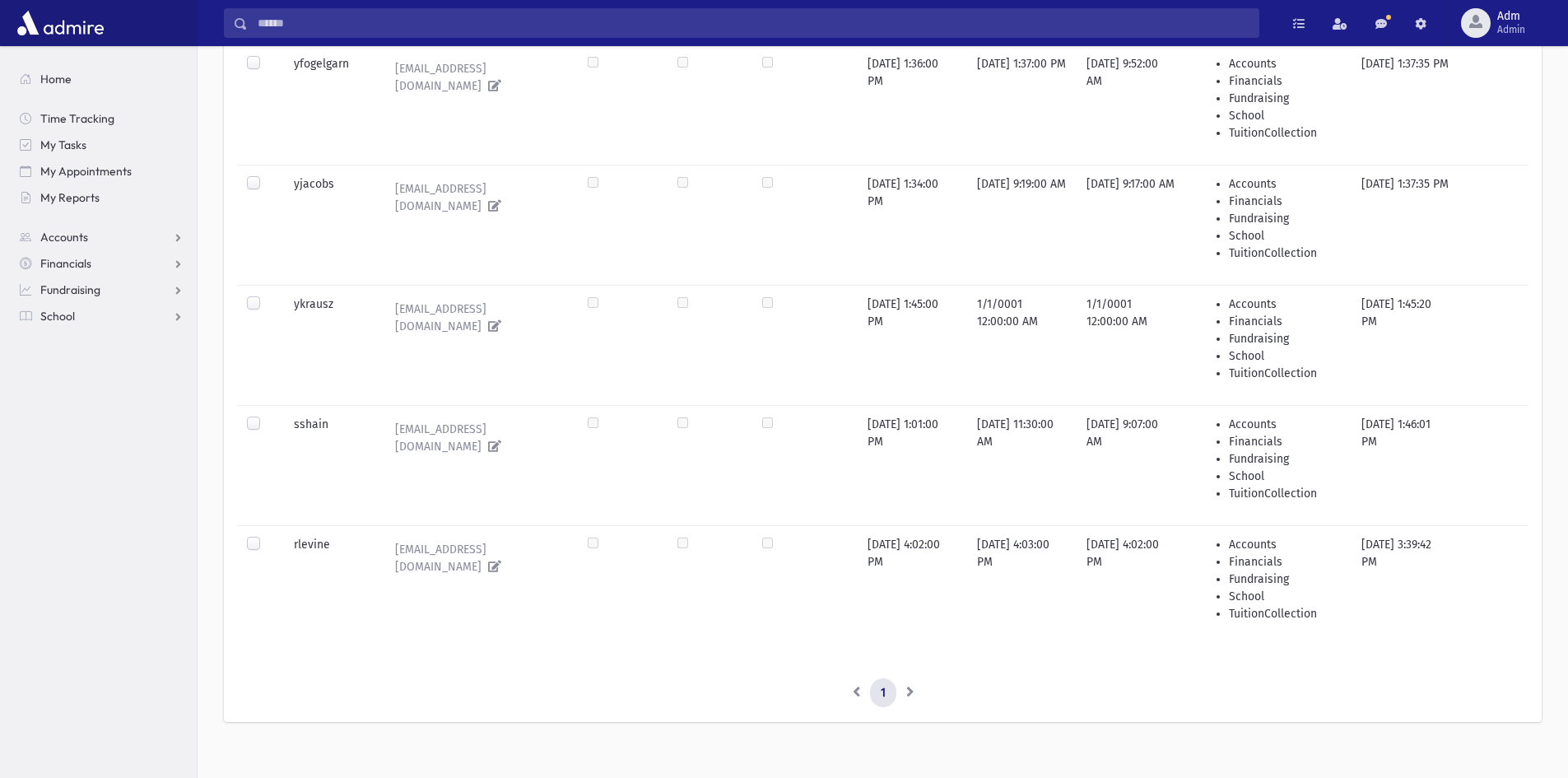
click at [267, 416] on label at bounding box center [267, 416] width 0 height 0
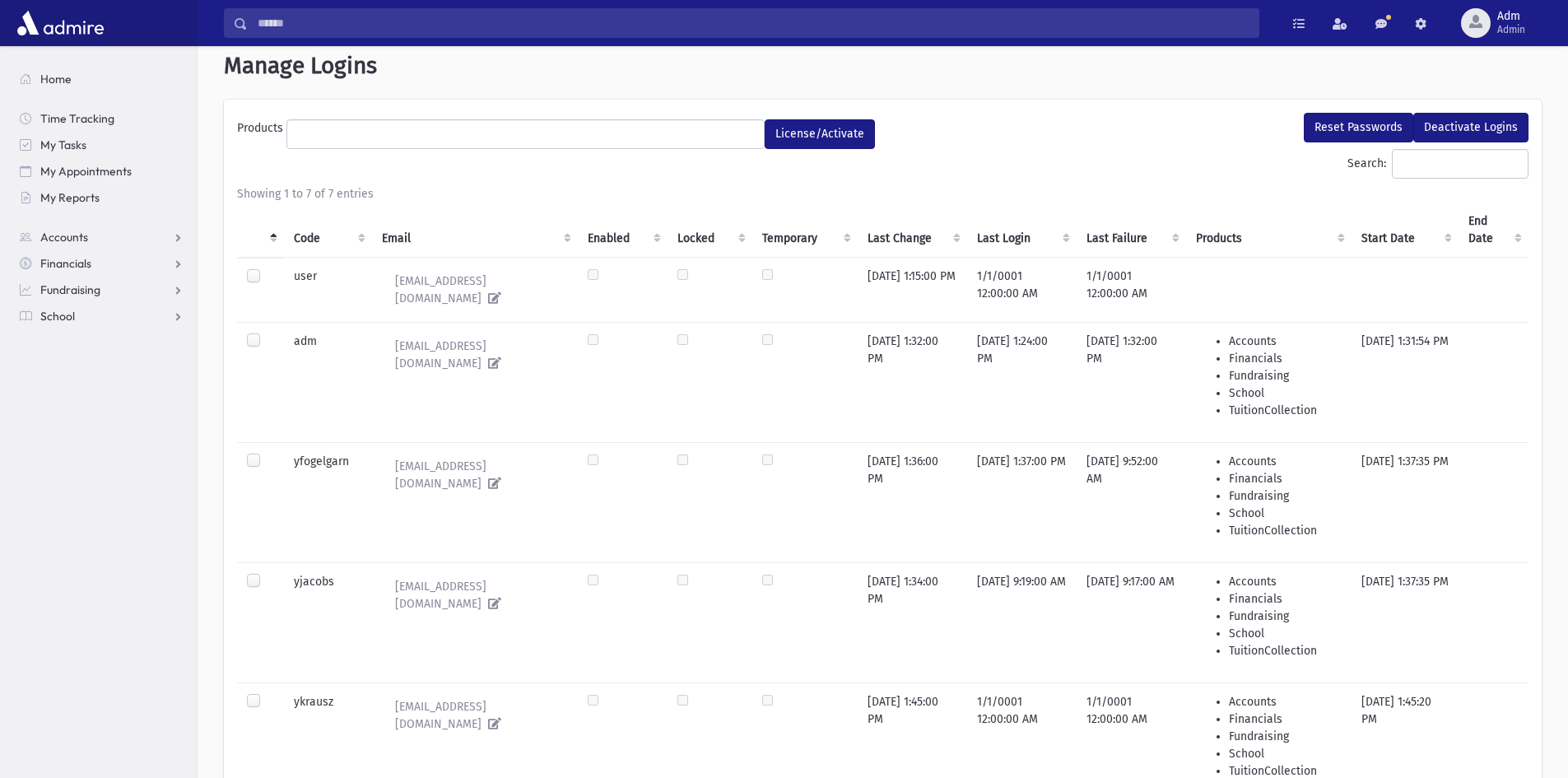
scroll to position [0, 0]
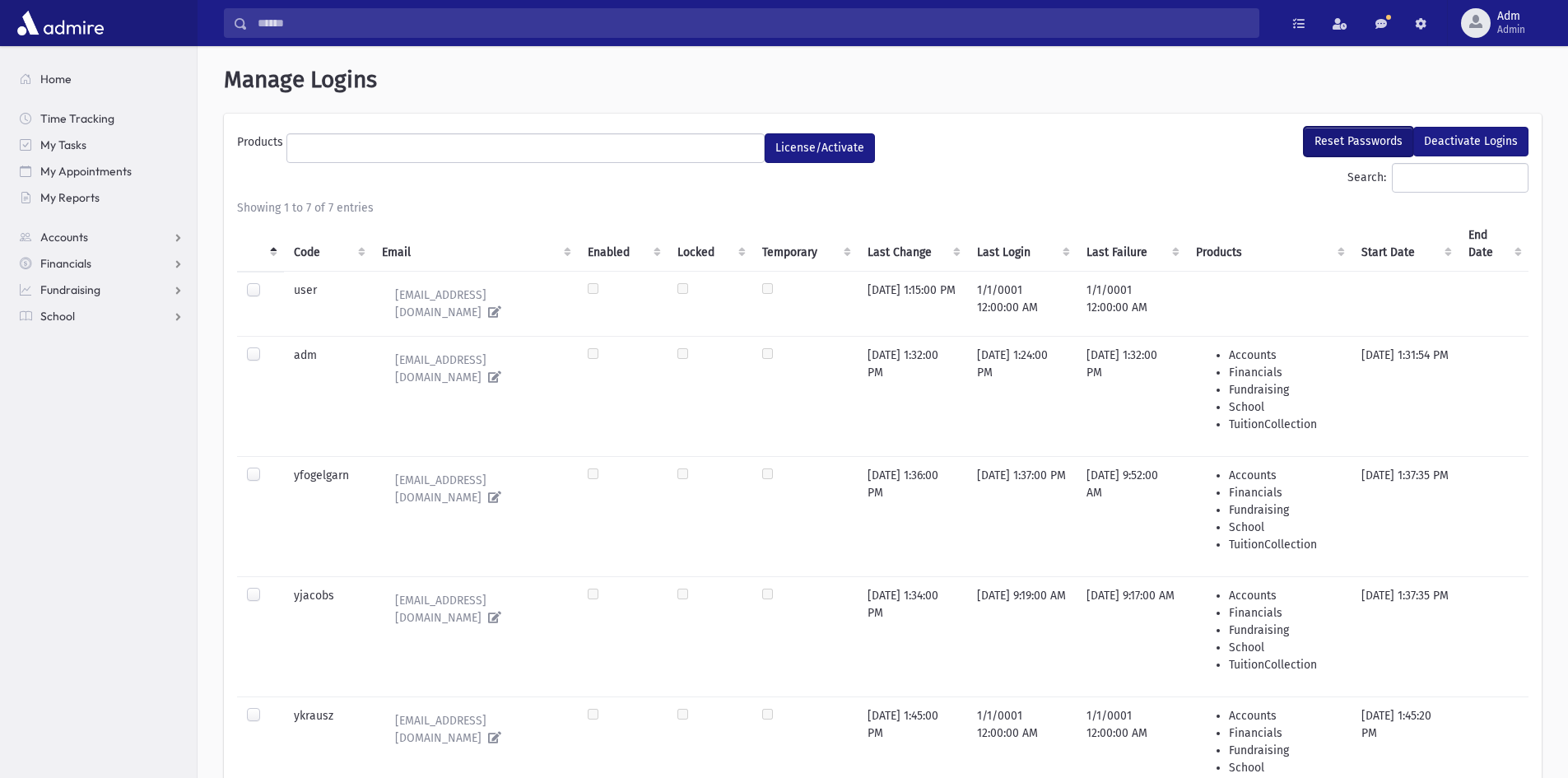
click at [1355, 132] on button "Reset Passwords" at bounding box center [1358, 142] width 110 height 29
select select
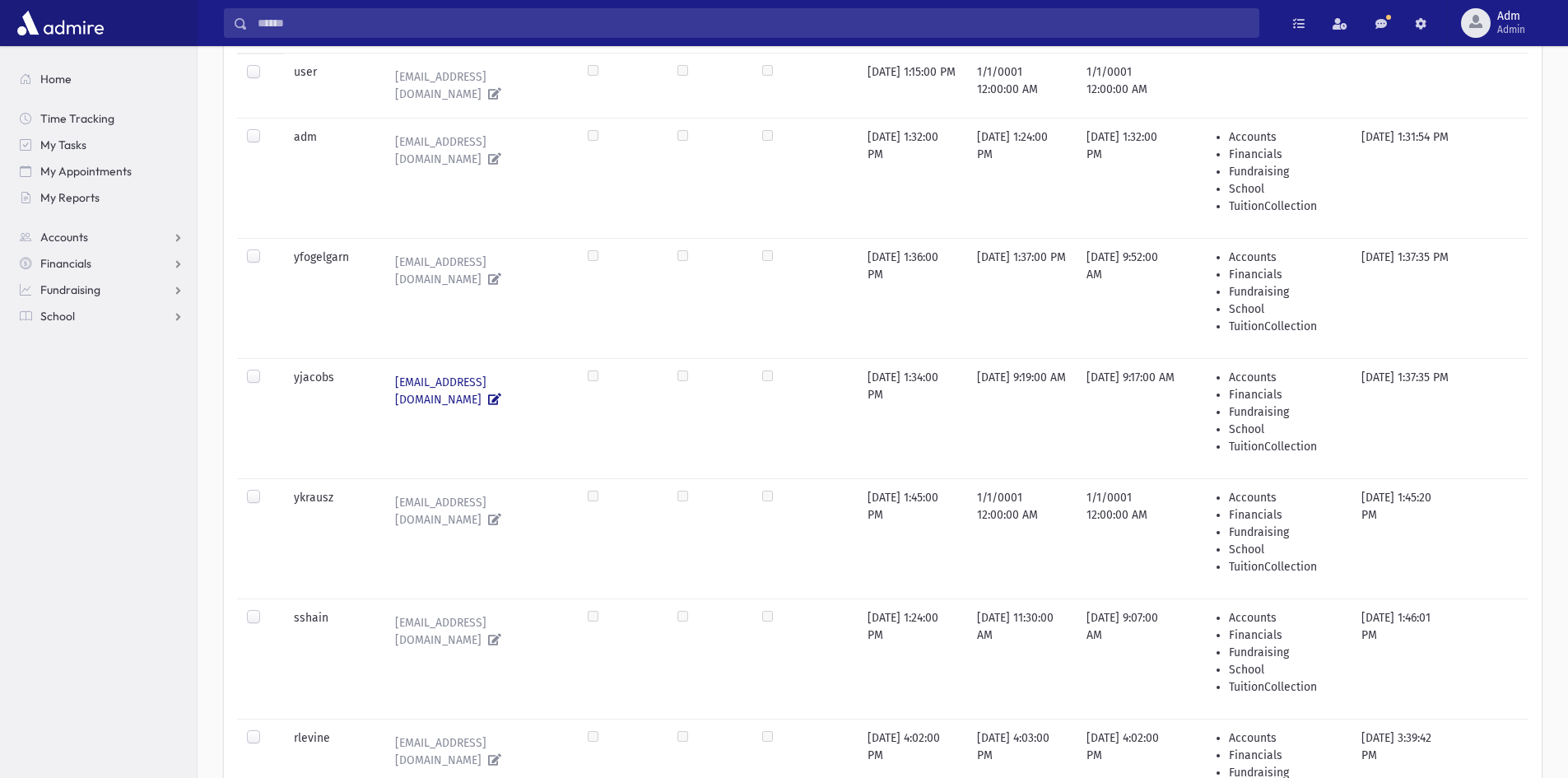
scroll to position [247, 0]
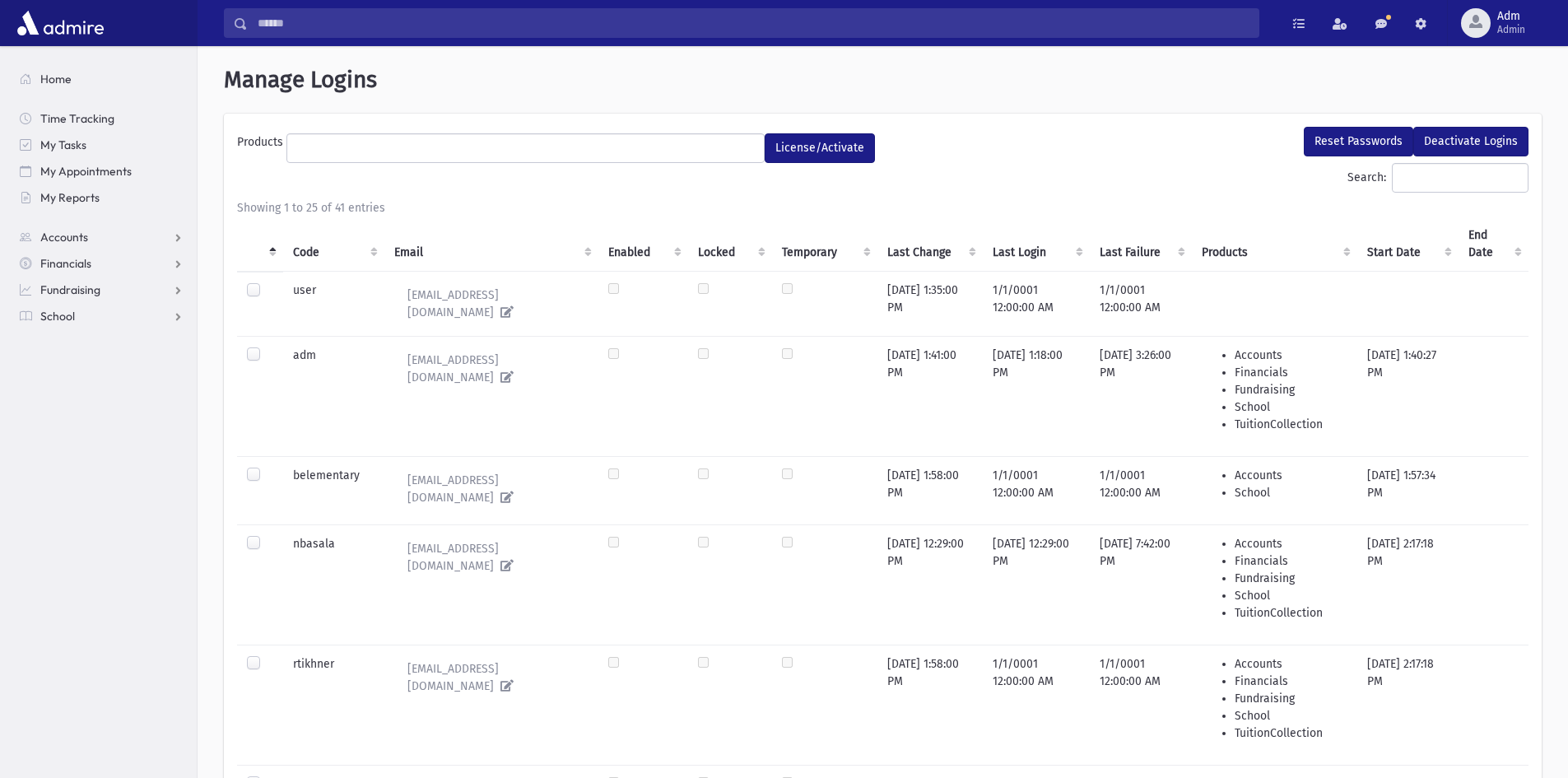
select select
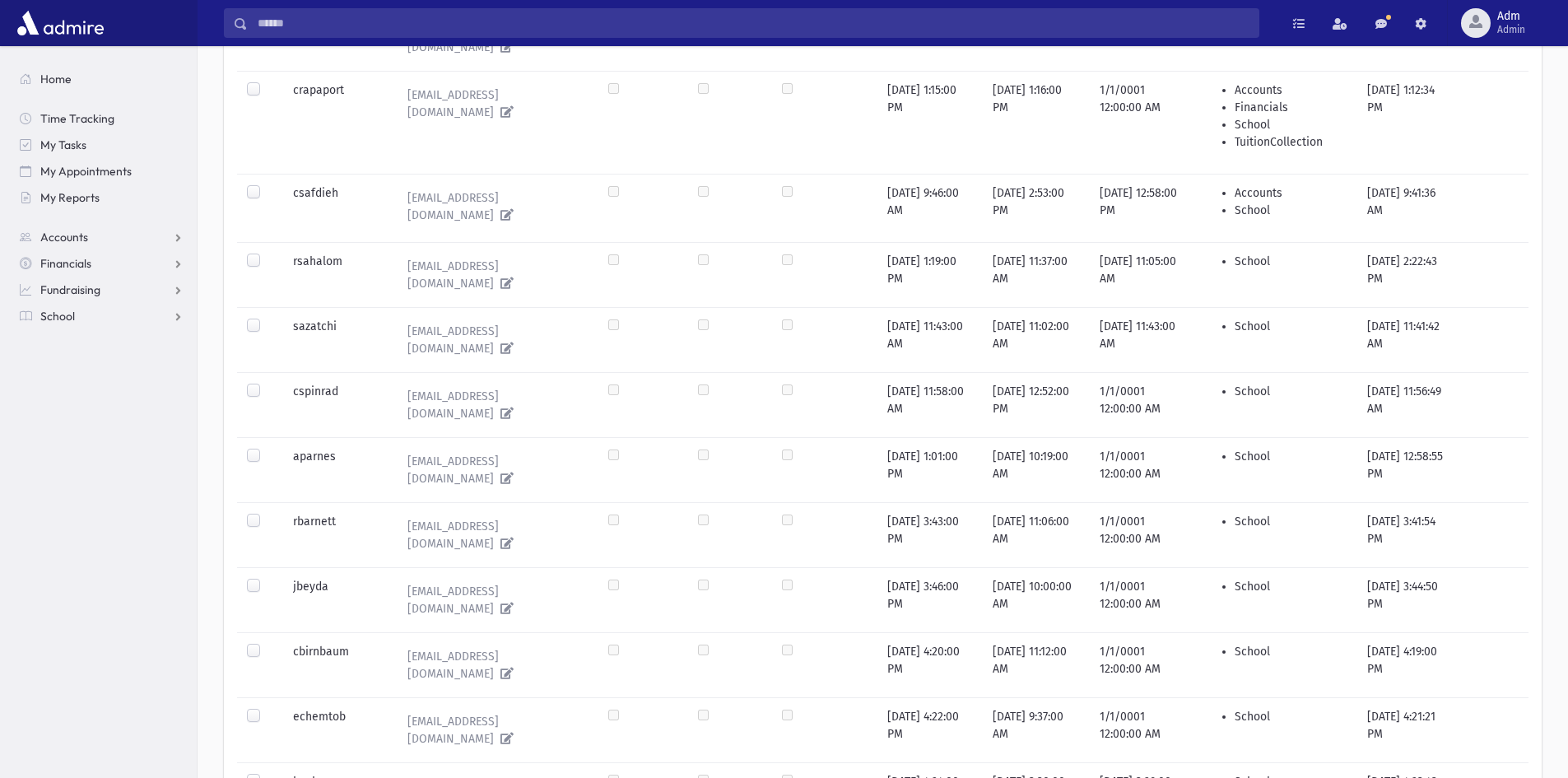
scroll to position [810, 0]
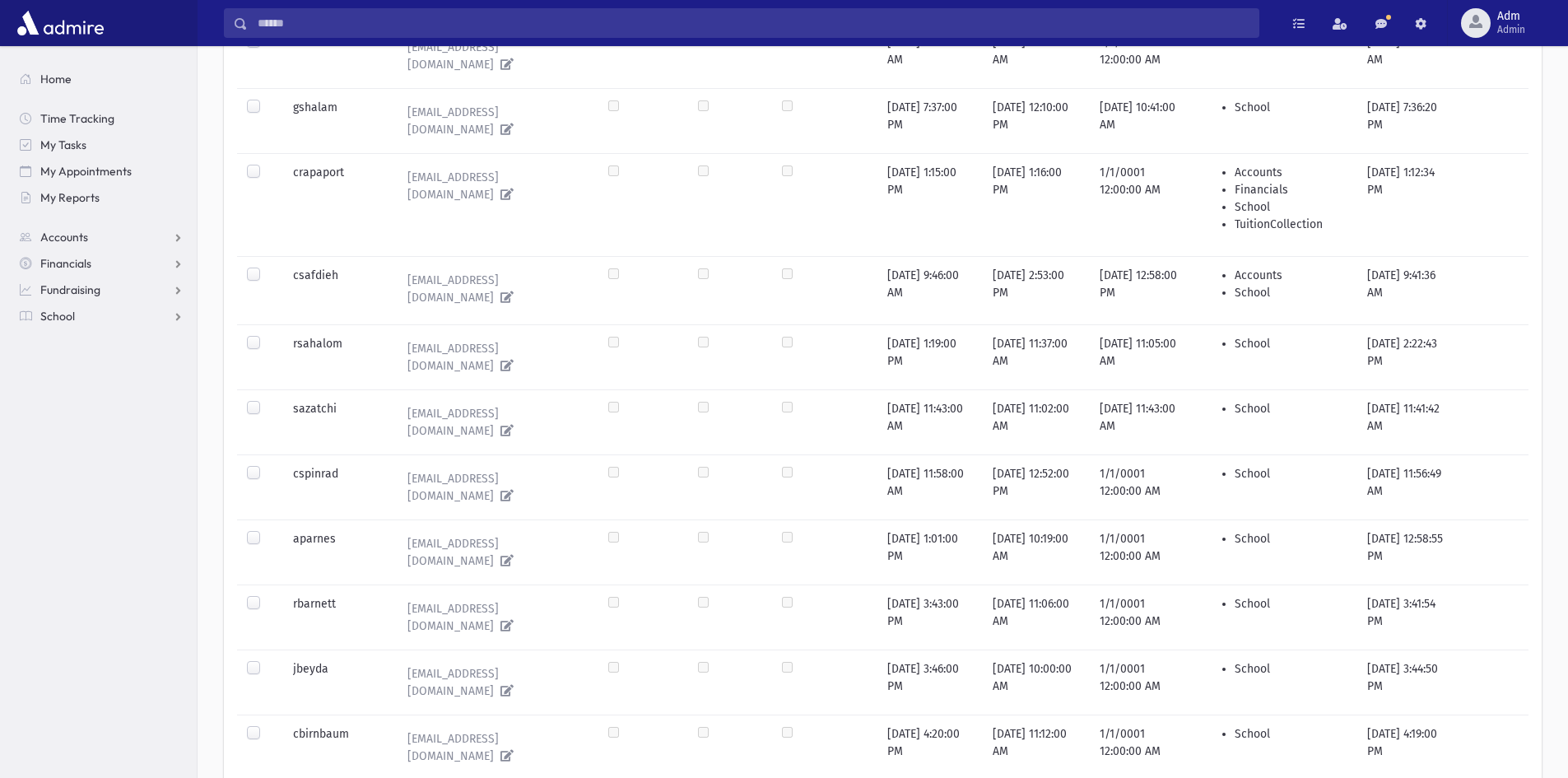
click at [267, 335] on label at bounding box center [267, 335] width 0 height 0
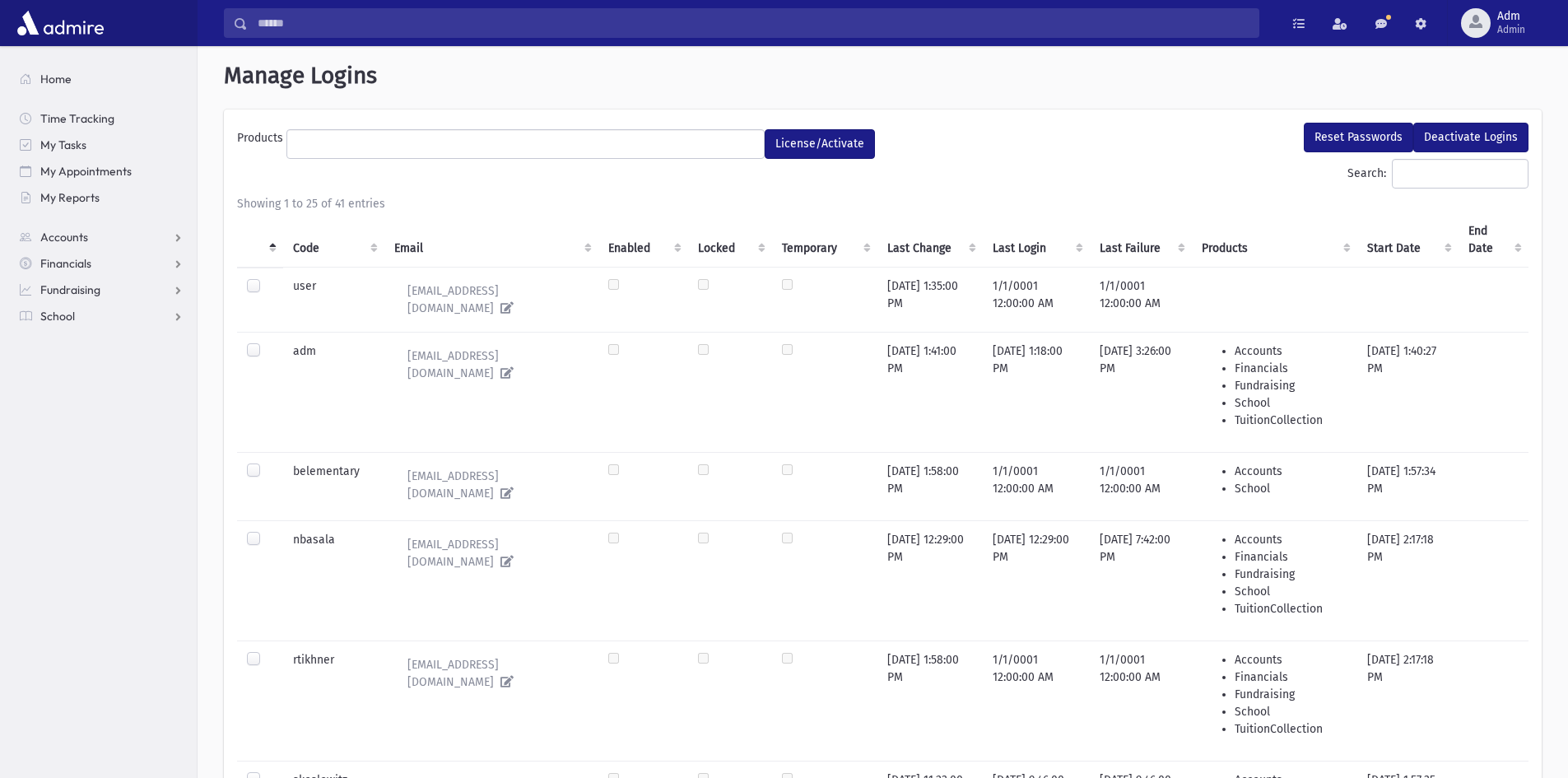
scroll to position [0, 0]
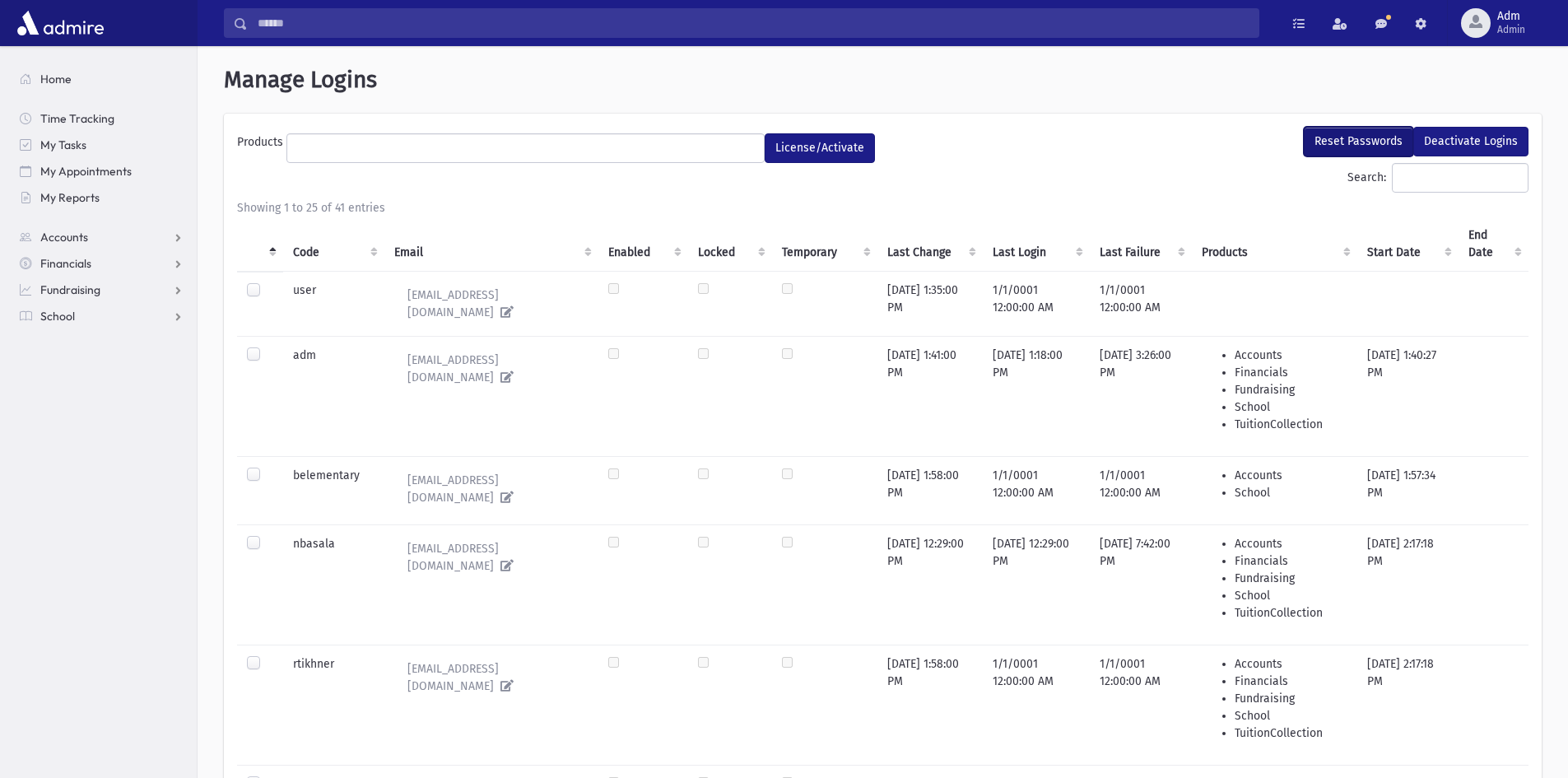
click at [1333, 149] on button "Reset Passwords" at bounding box center [1358, 142] width 110 height 29
select select
